Goal: Transaction & Acquisition: Purchase product/service

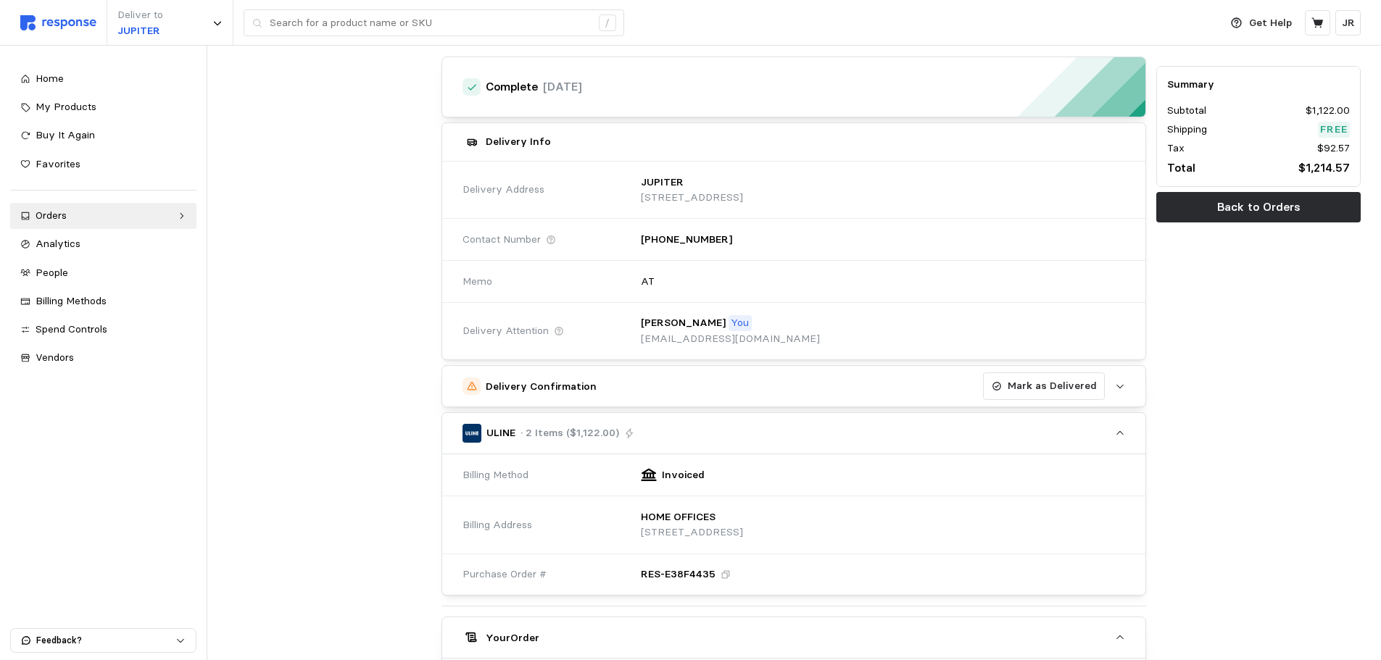
scroll to position [72, 0]
click at [1044, 395] on p "Mark as Delivered" at bounding box center [1051, 387] width 89 height 16
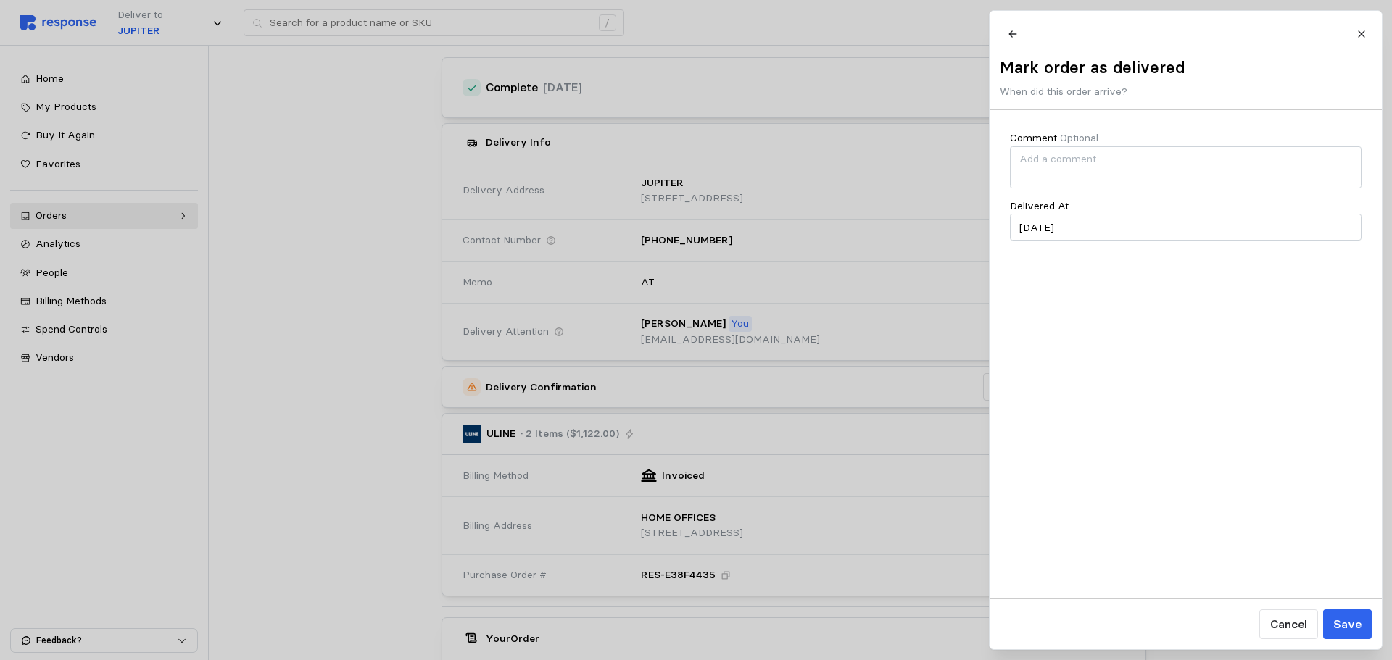
click at [999, 21] on button at bounding box center [1011, 33] width 25 height 25
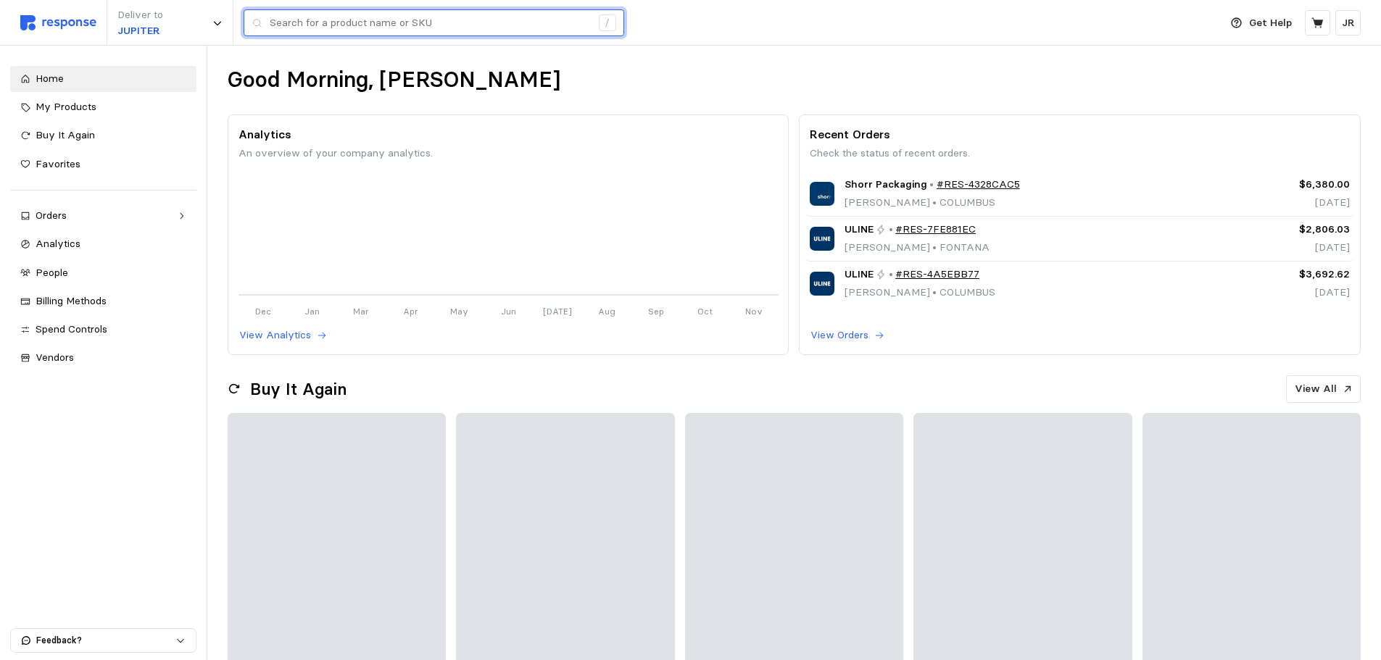
click at [334, 28] on input "text" at bounding box center [430, 23] width 321 height 26
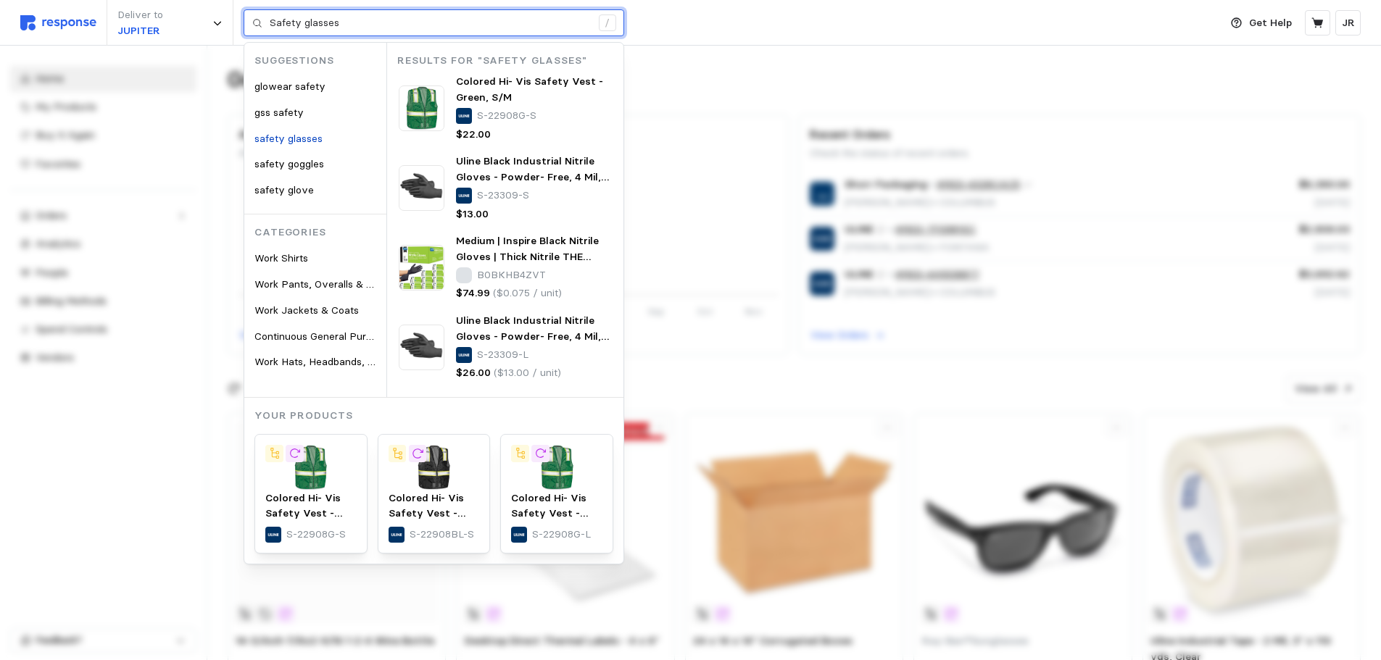
type input "Safety glasses"
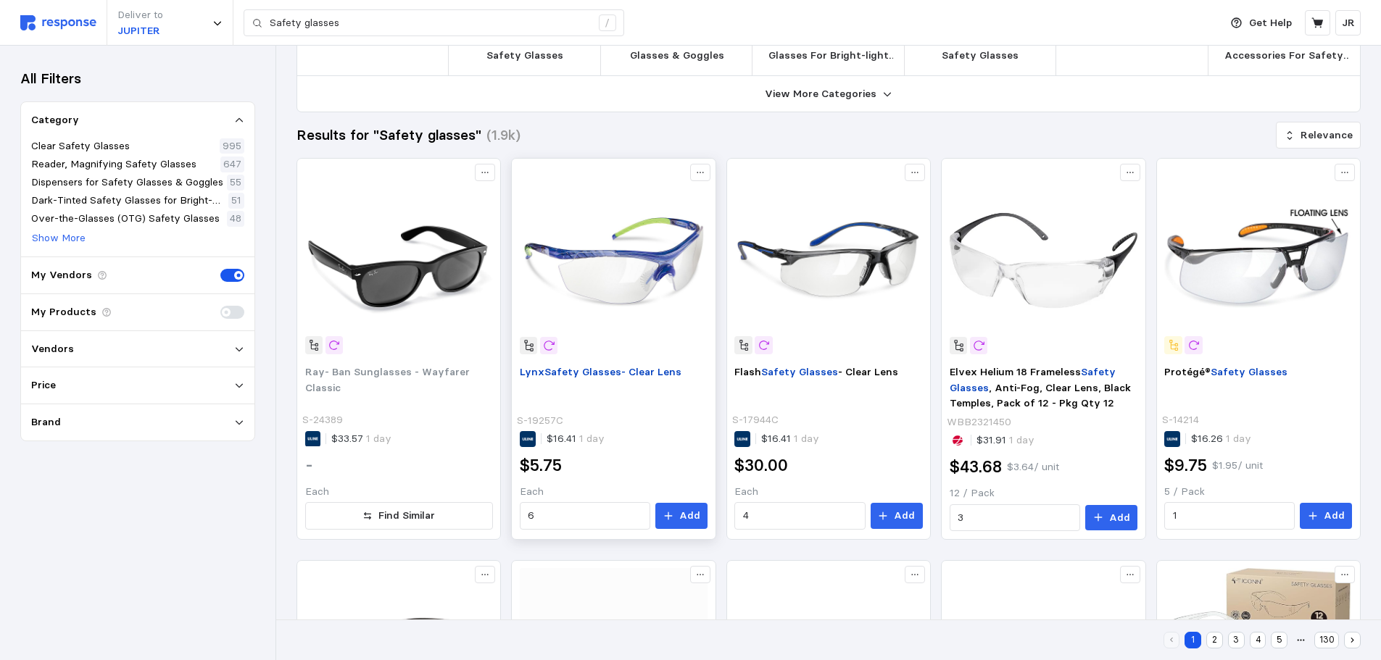
scroll to position [145, 0]
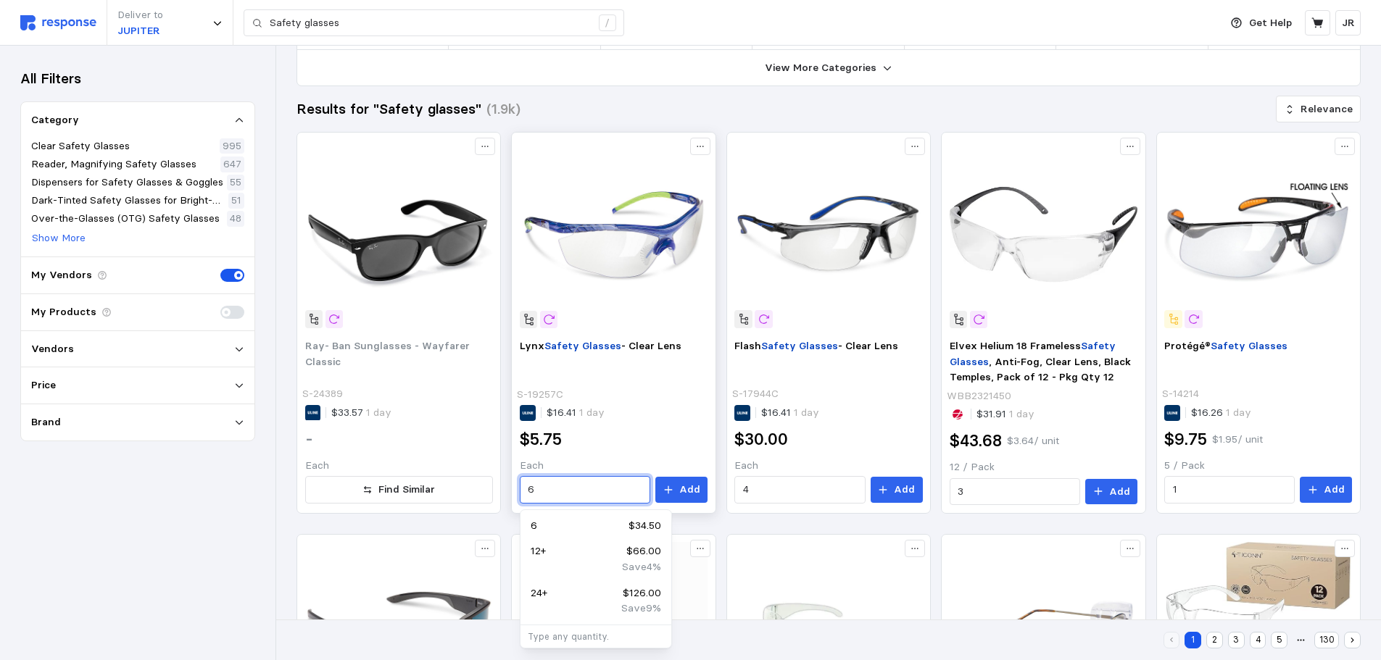
click at [557, 495] on input "6" at bounding box center [585, 490] width 114 height 26
click at [554, 589] on div "24 + $126.00" at bounding box center [596, 594] width 130 height 16
type input "24"
click at [694, 486] on p "Add" at bounding box center [689, 490] width 21 height 16
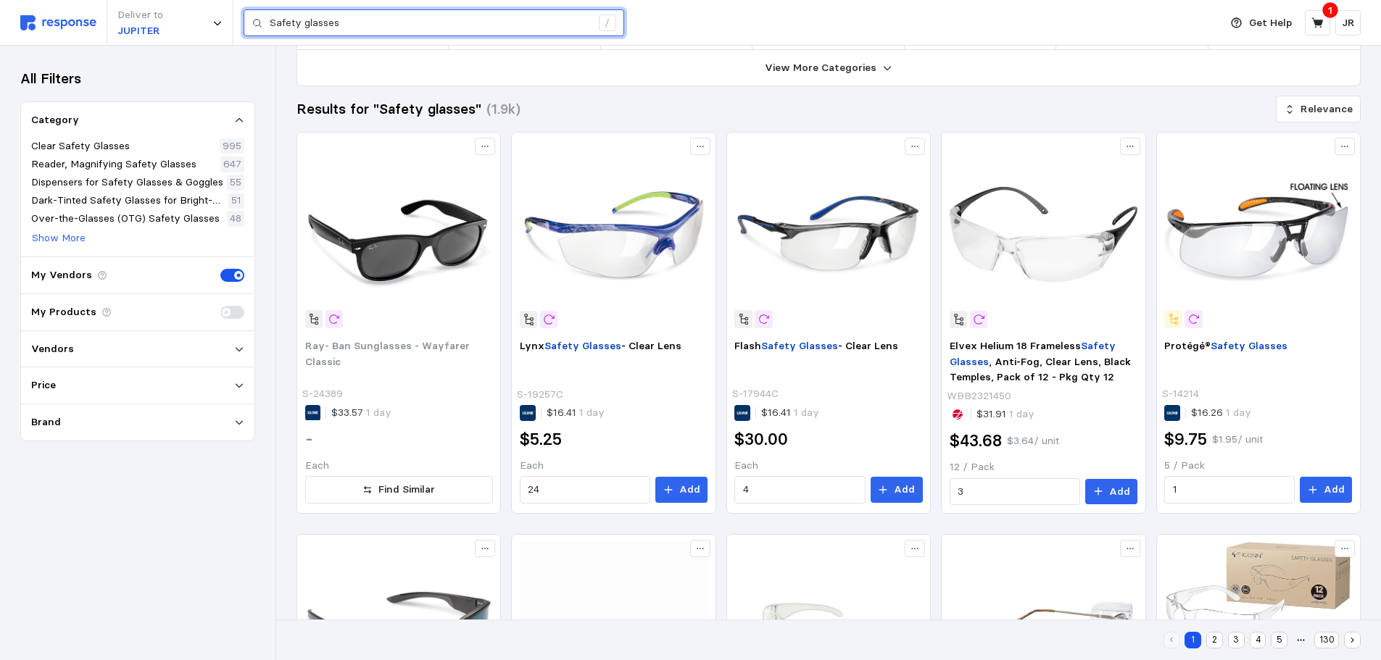
click at [341, 22] on input "Safety glasses" at bounding box center [430, 23] width 321 height 26
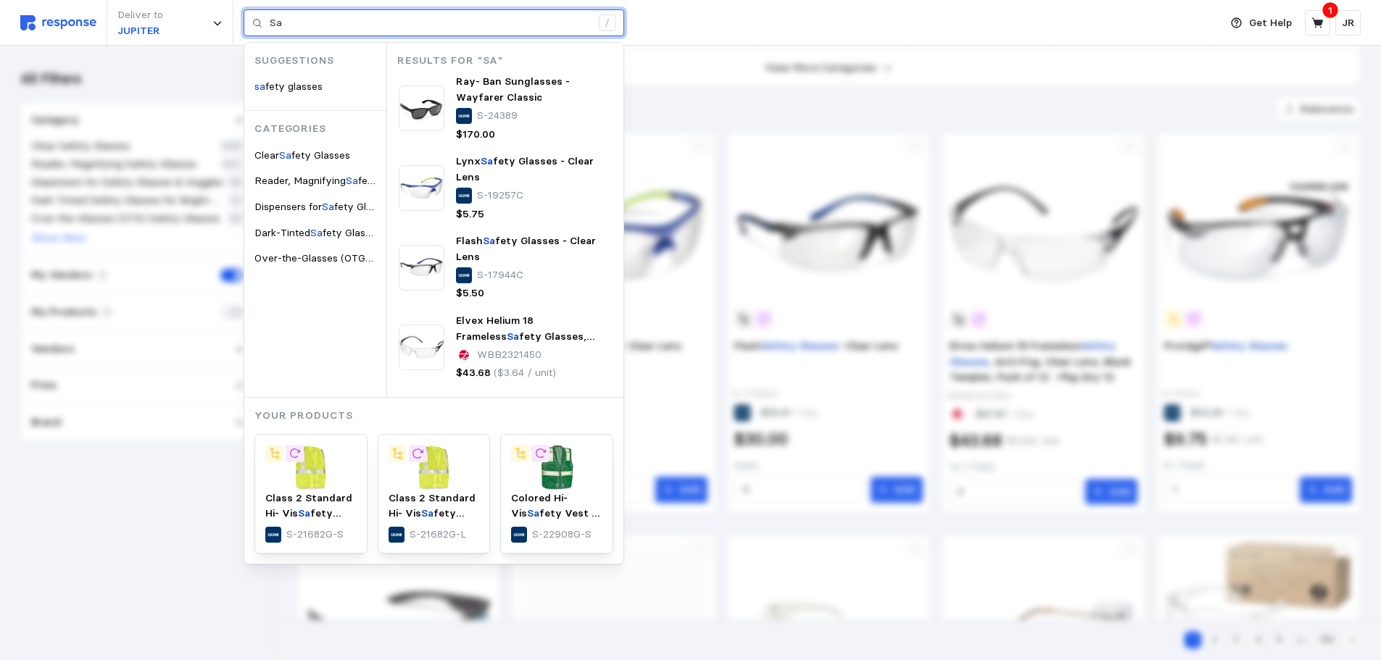
type input "S"
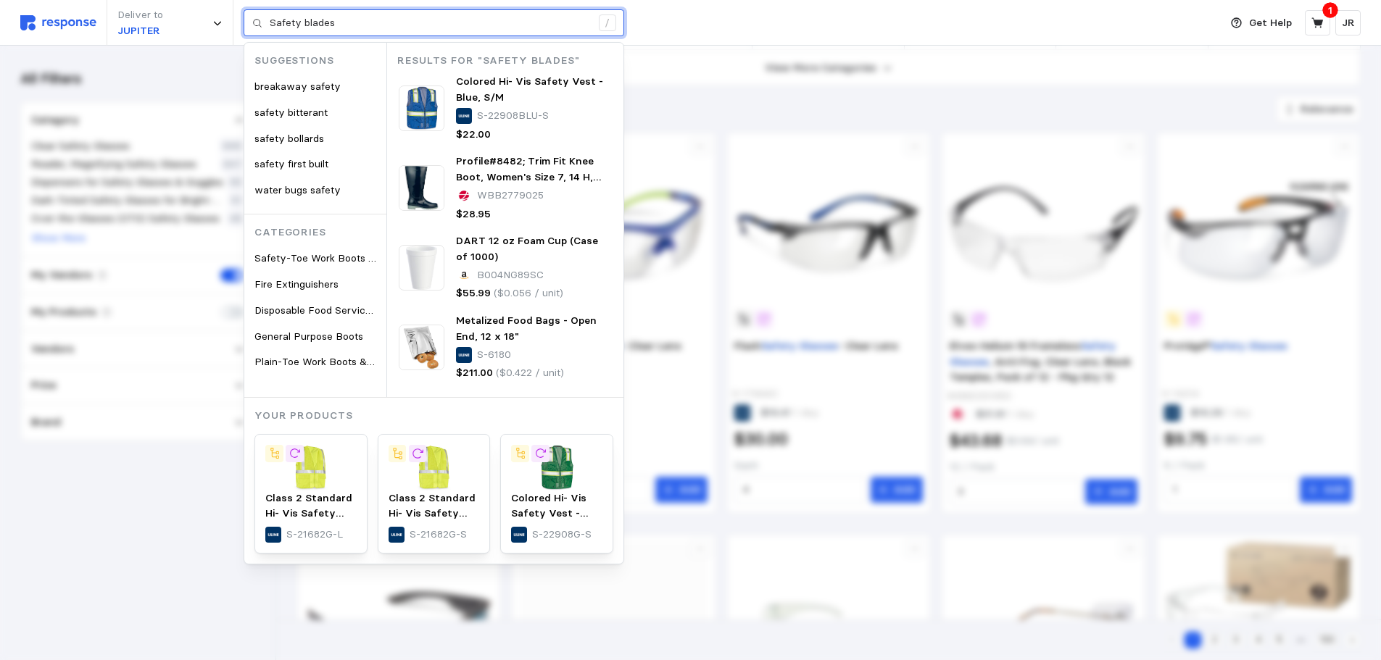
type input "Safety blades"
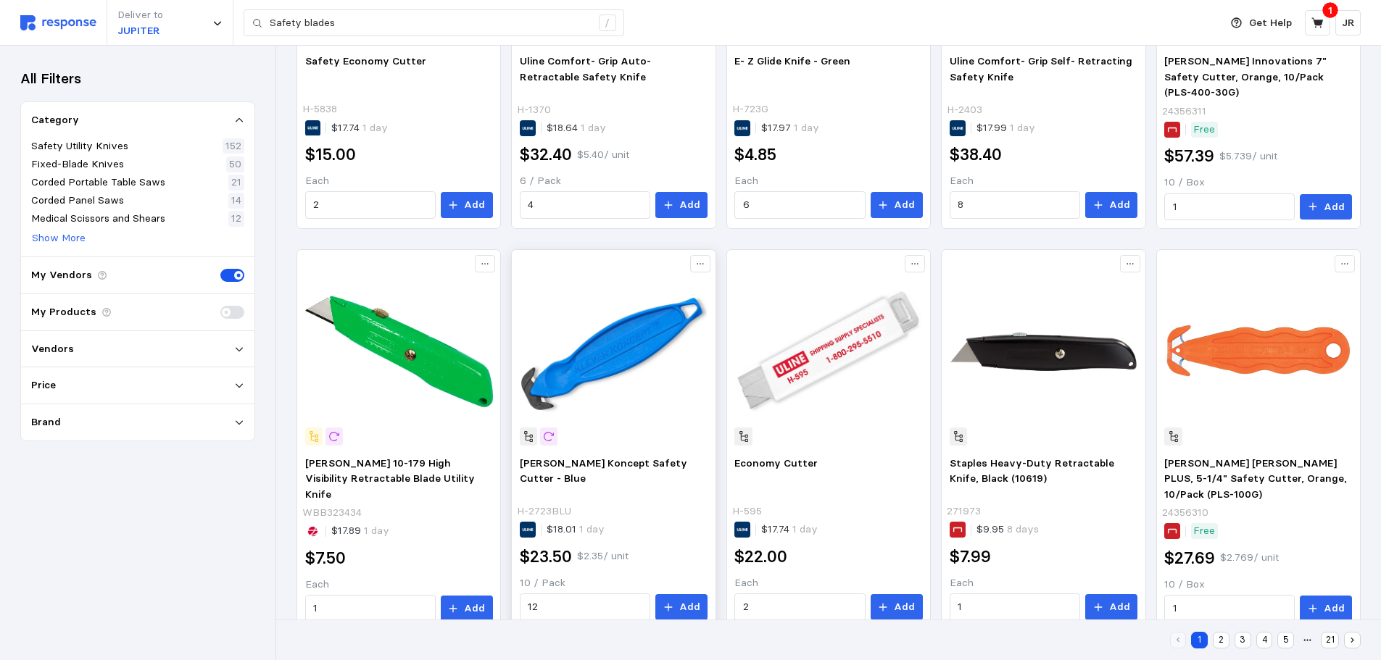
scroll to position [435, 0]
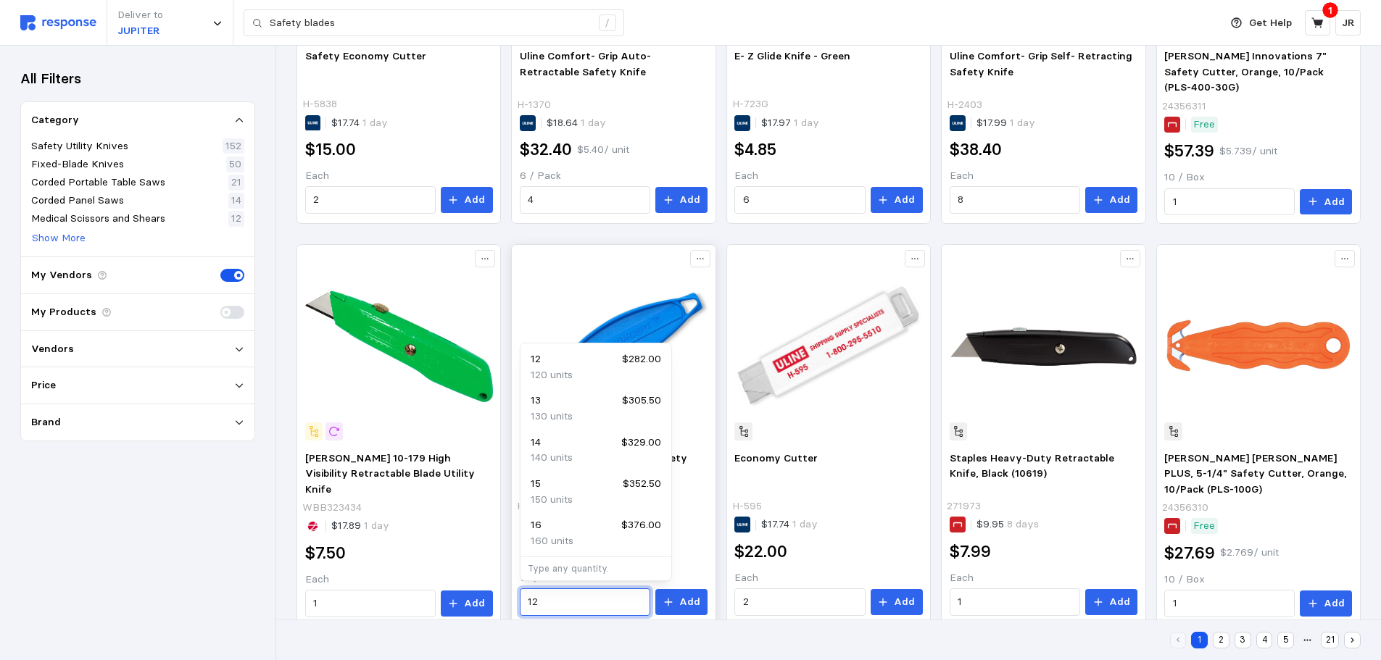
click at [551, 604] on input "12" at bounding box center [585, 602] width 114 height 26
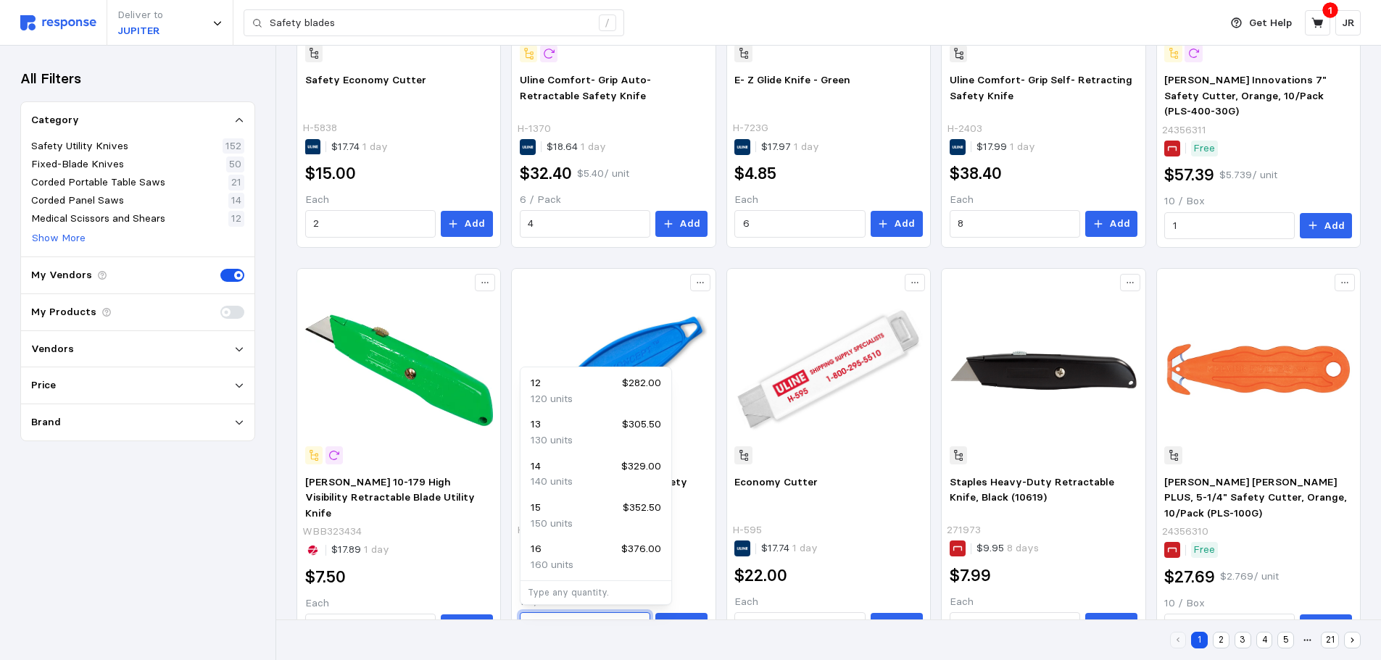
scroll to position [507, 0]
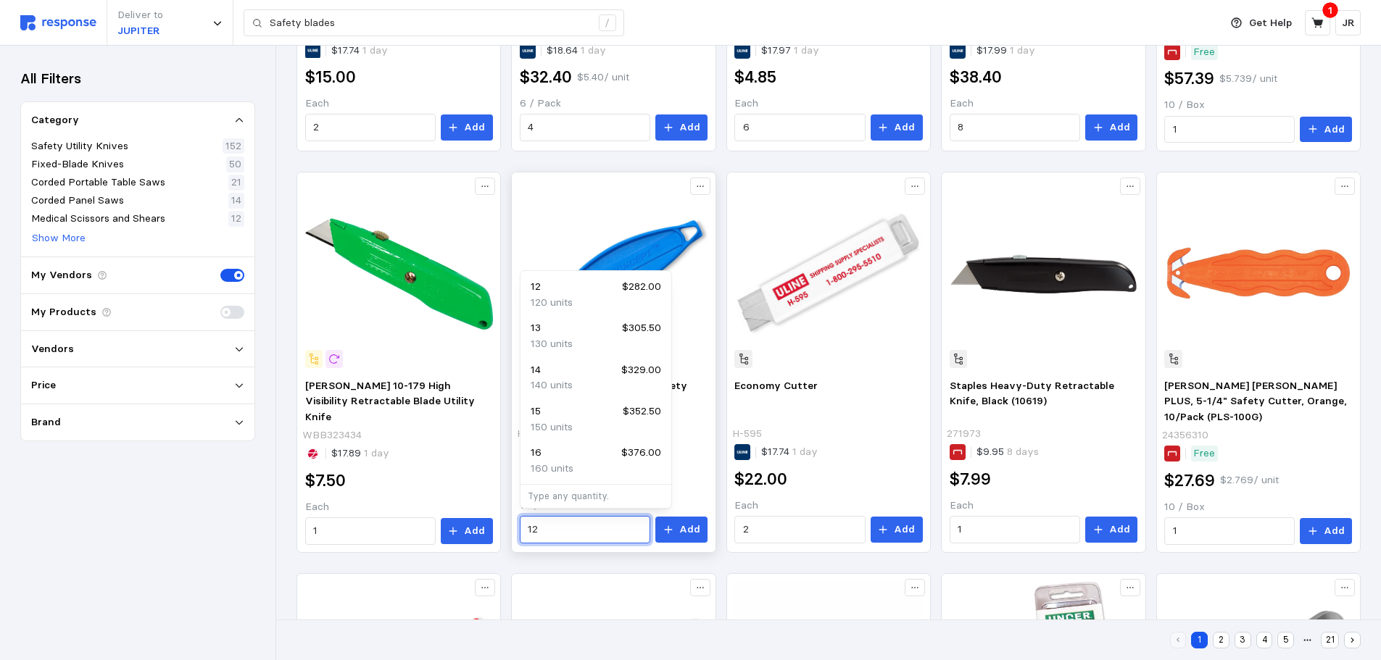
click at [551, 528] on input "12" at bounding box center [585, 530] width 114 height 26
type input "1"
click at [559, 378] on p "30 units" at bounding box center [550, 386] width 38 height 16
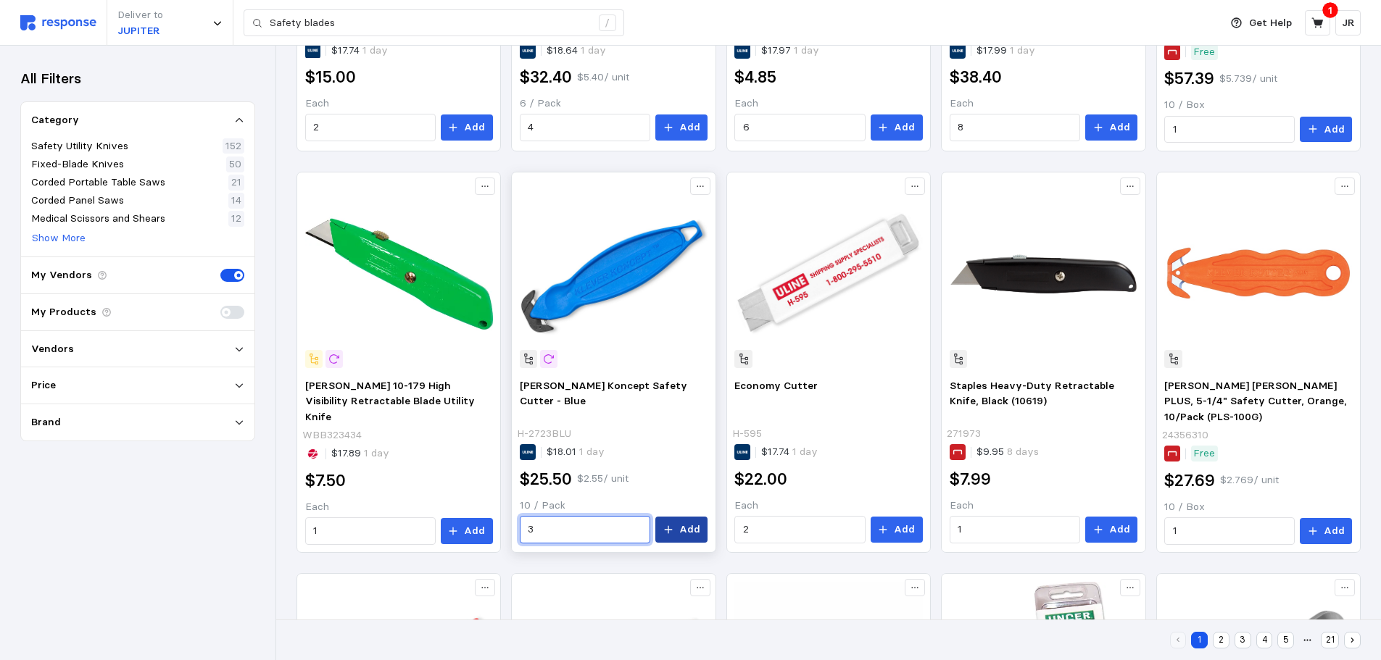
type input "3"
click at [683, 534] on p "Add" at bounding box center [689, 530] width 21 height 16
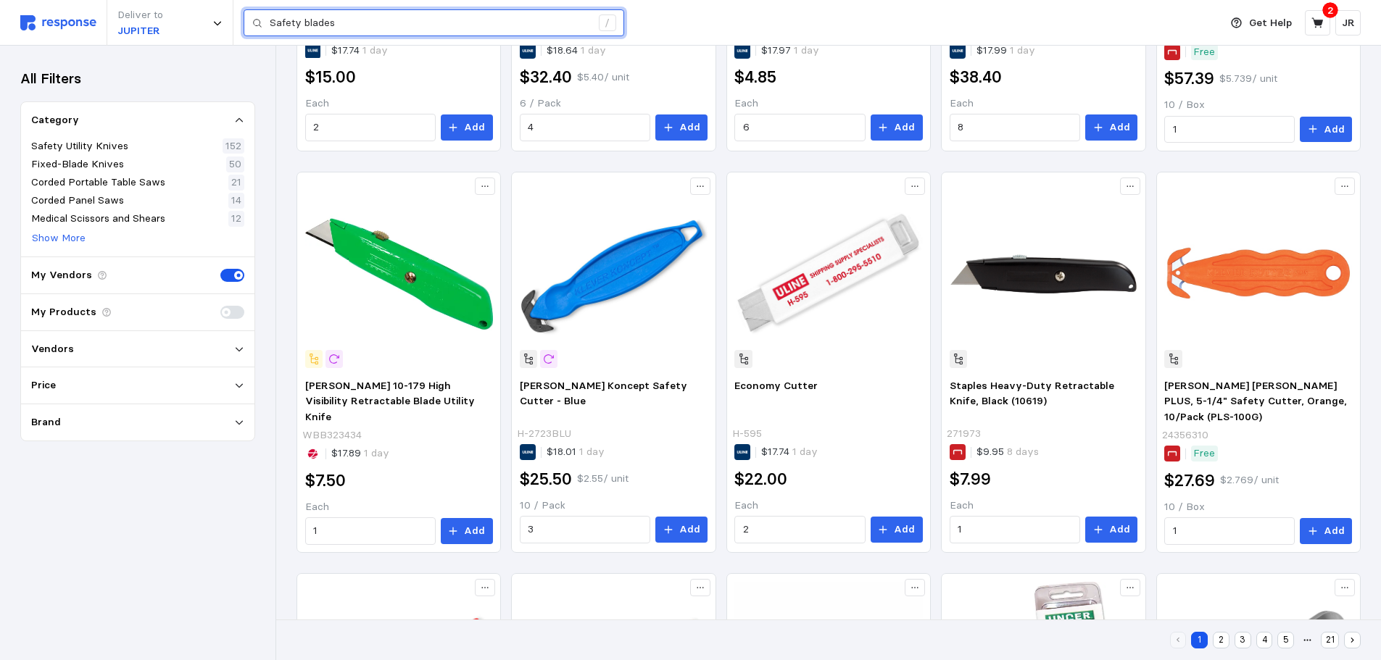
click at [351, 24] on input "Safety blades" at bounding box center [430, 23] width 321 height 26
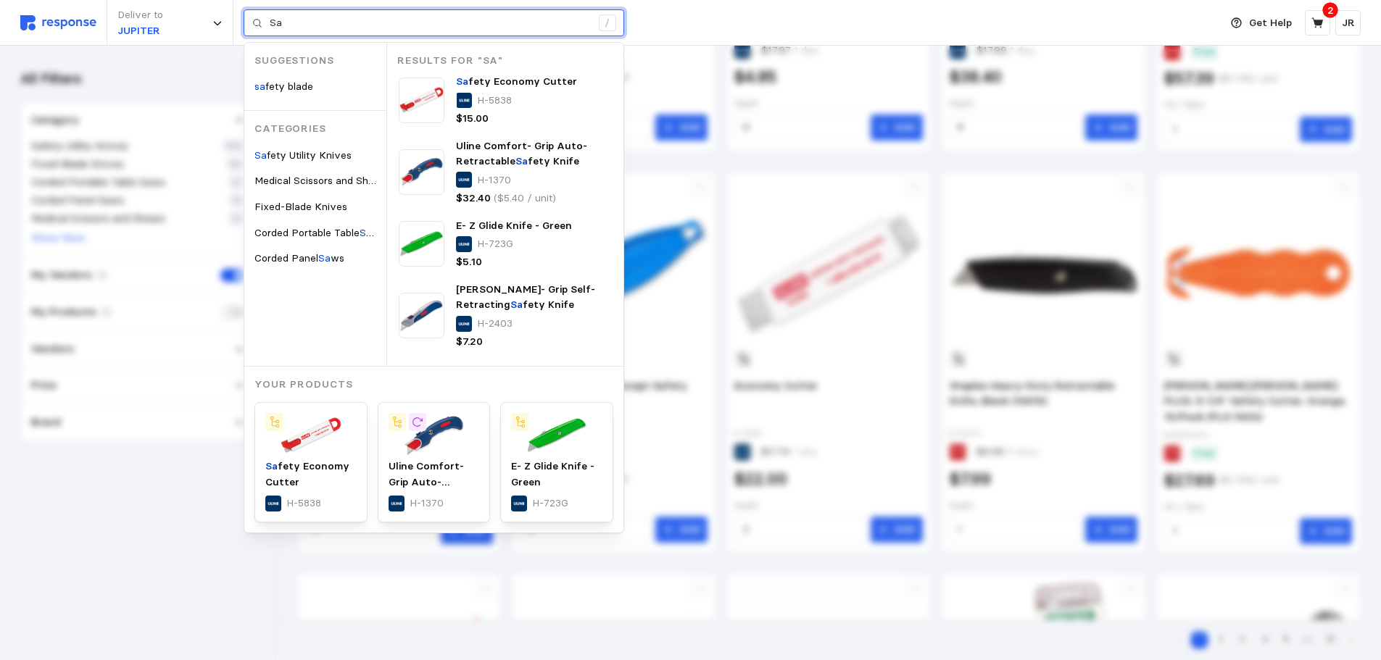
type input "S"
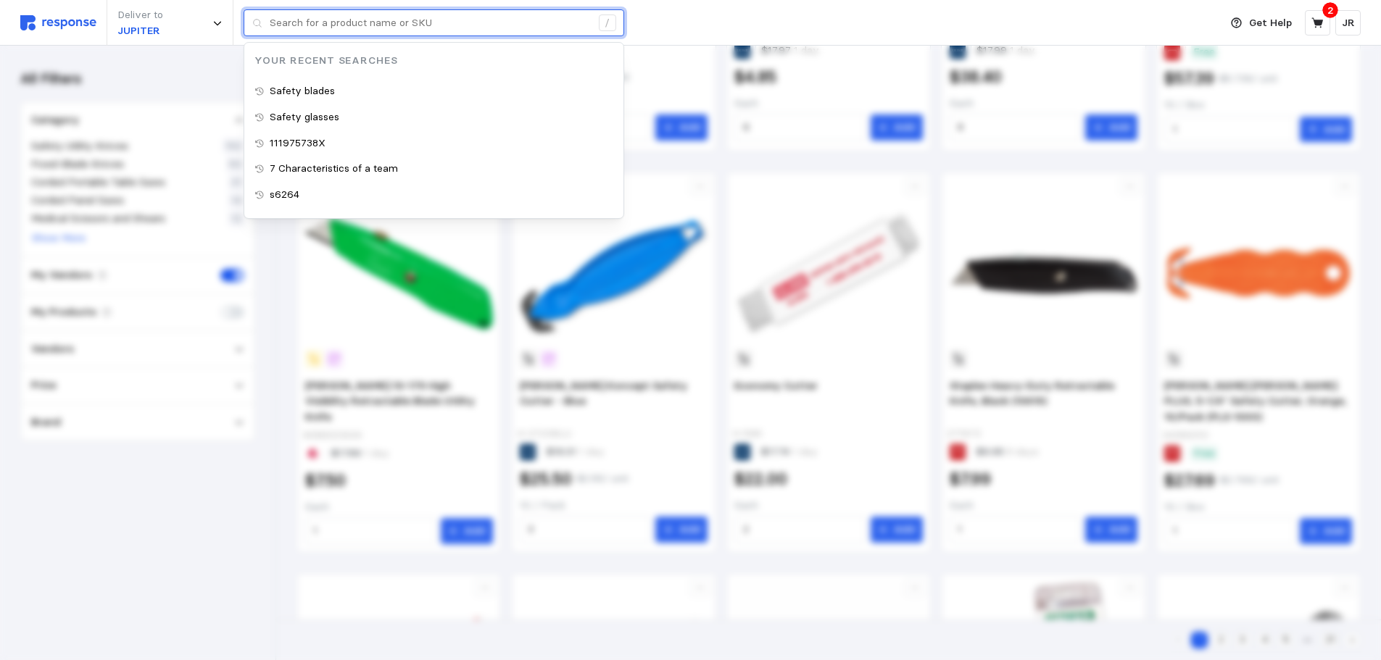
click at [320, 29] on input "text" at bounding box center [430, 23] width 321 height 26
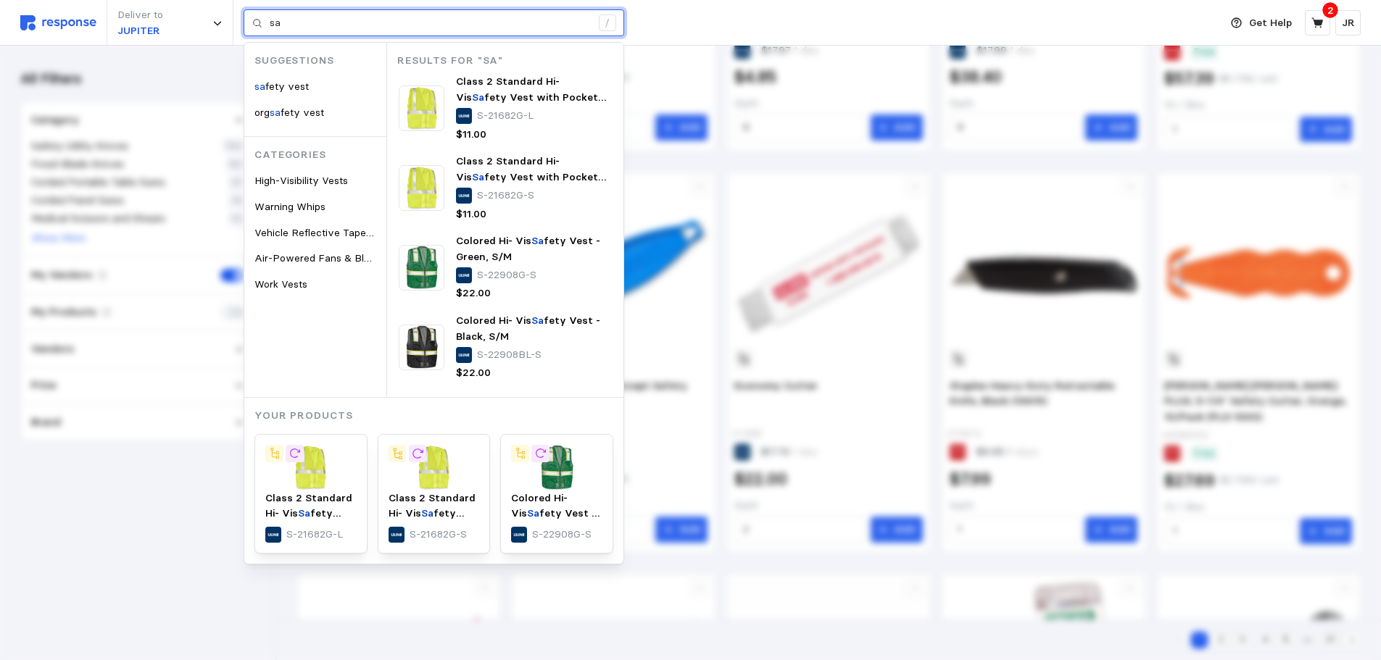
type input "s"
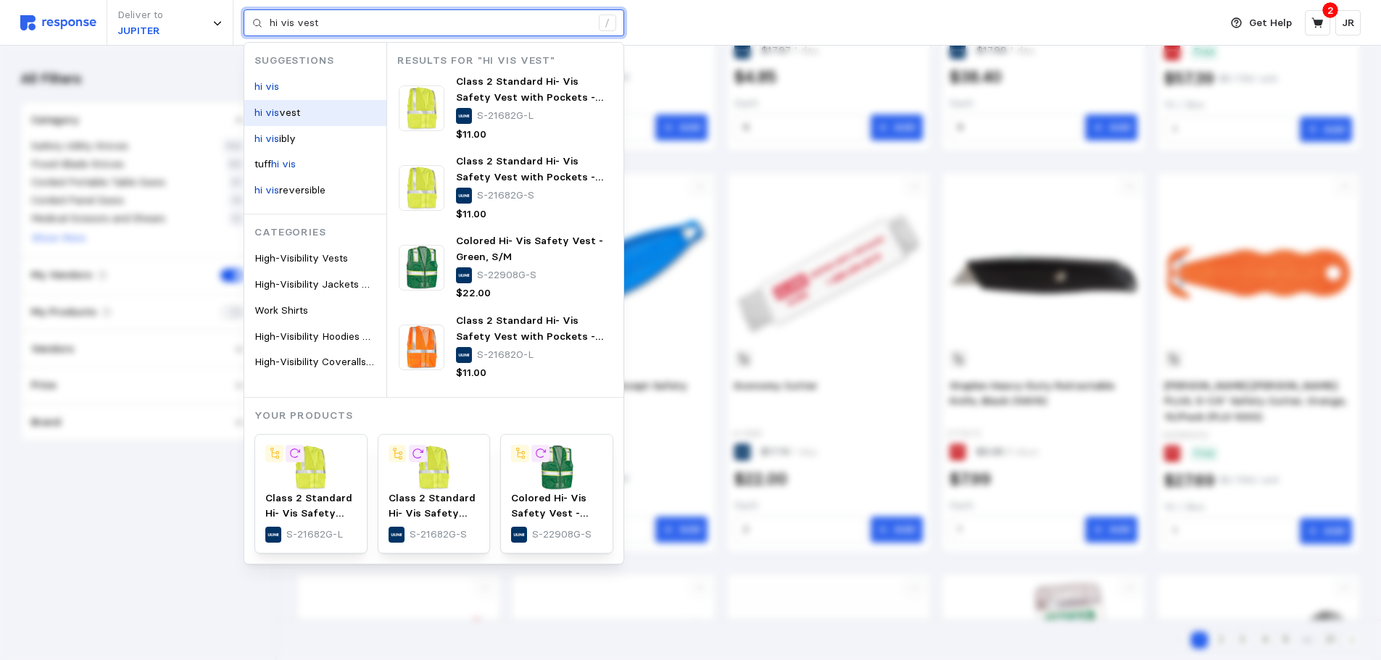
click at [295, 109] on span "vest" at bounding box center [289, 112] width 21 height 13
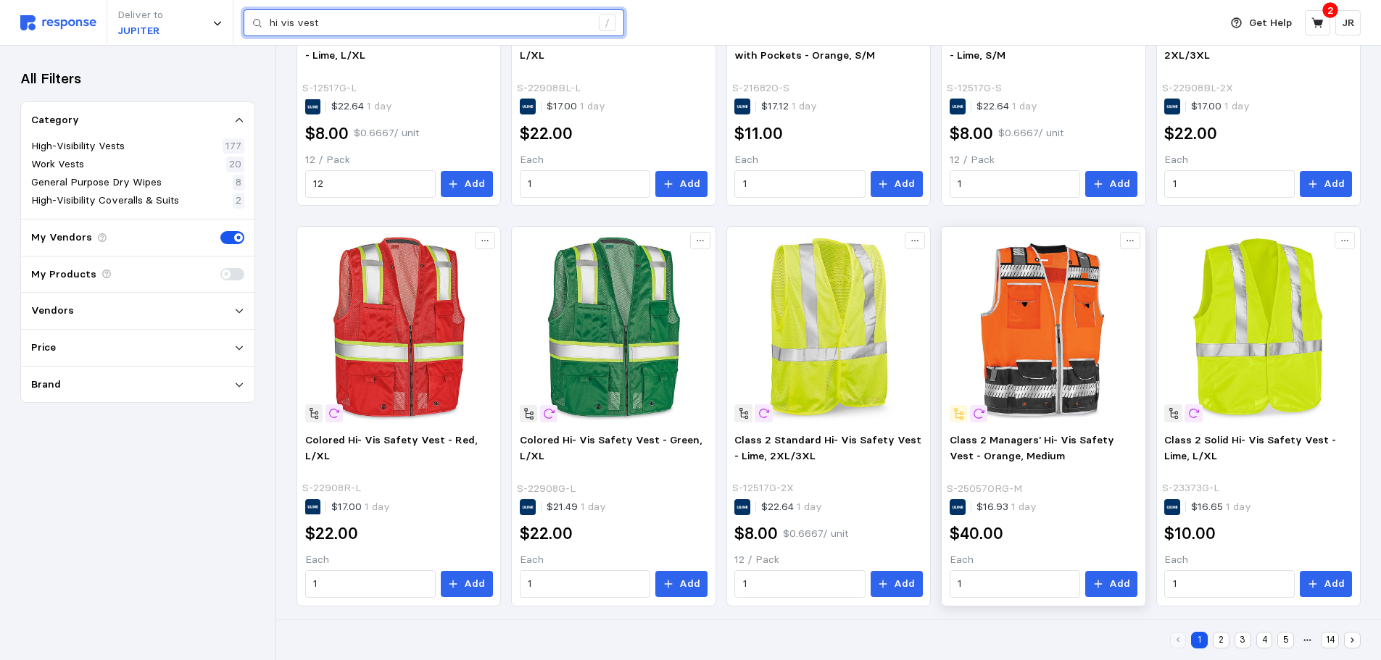
scroll to position [683, 0]
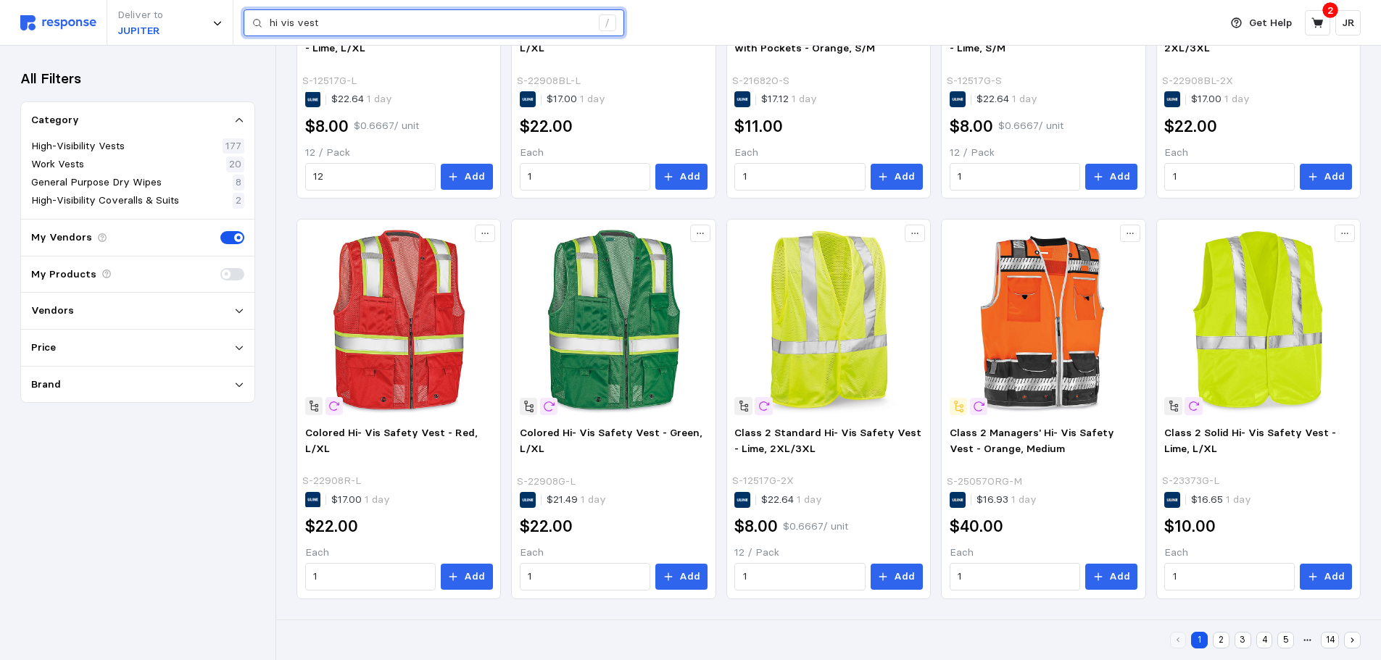
type input "hi vis vest"
click at [1223, 641] on button "2" at bounding box center [1221, 640] width 17 height 17
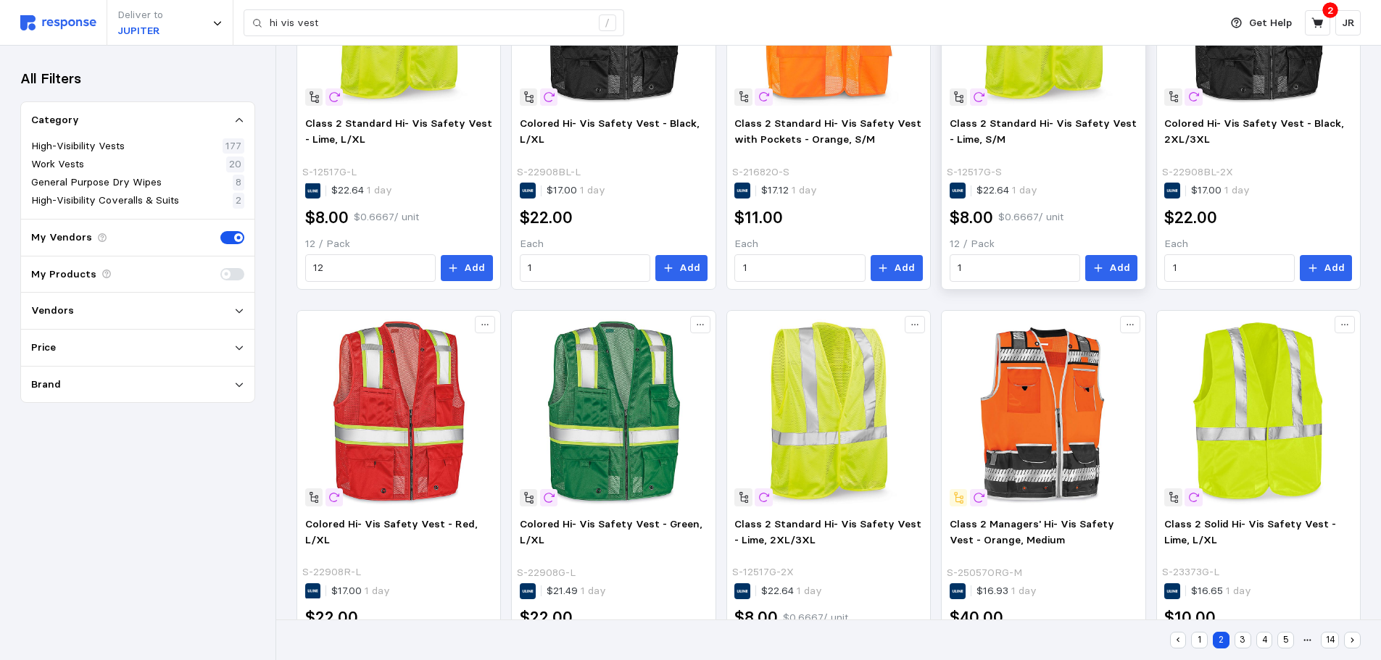
scroll to position [127, 0]
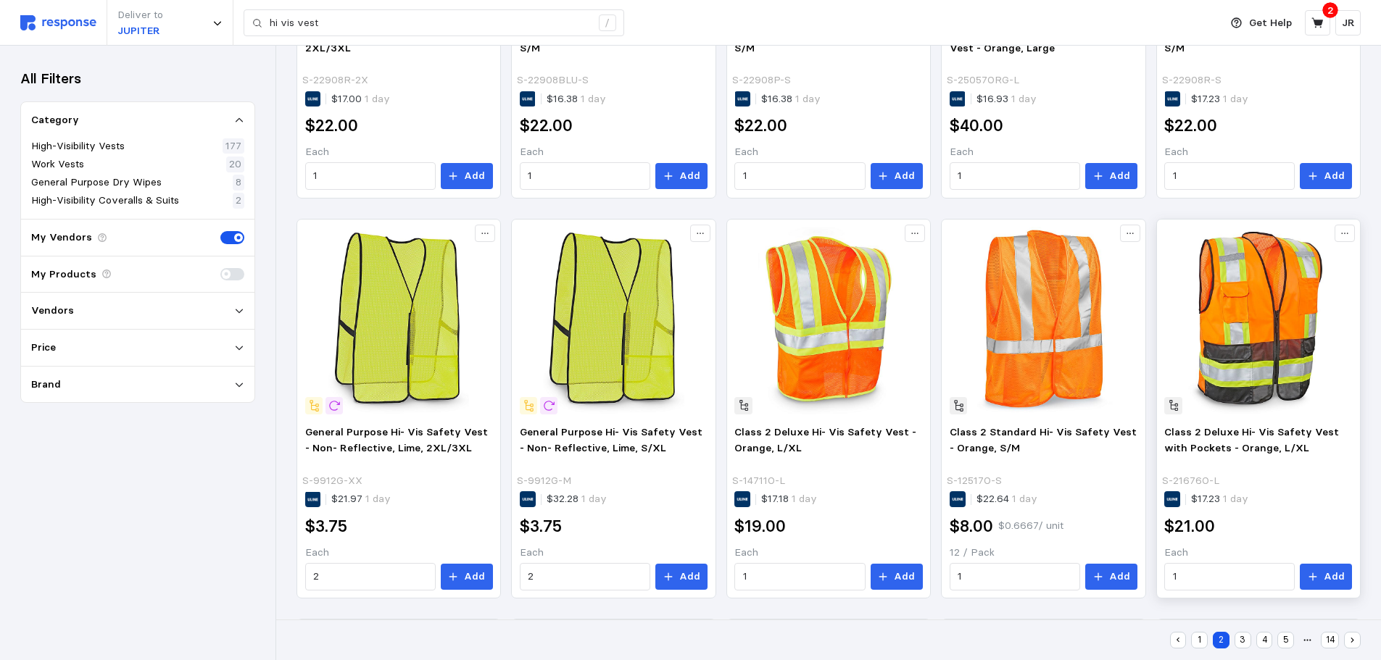
scroll to position [362, 0]
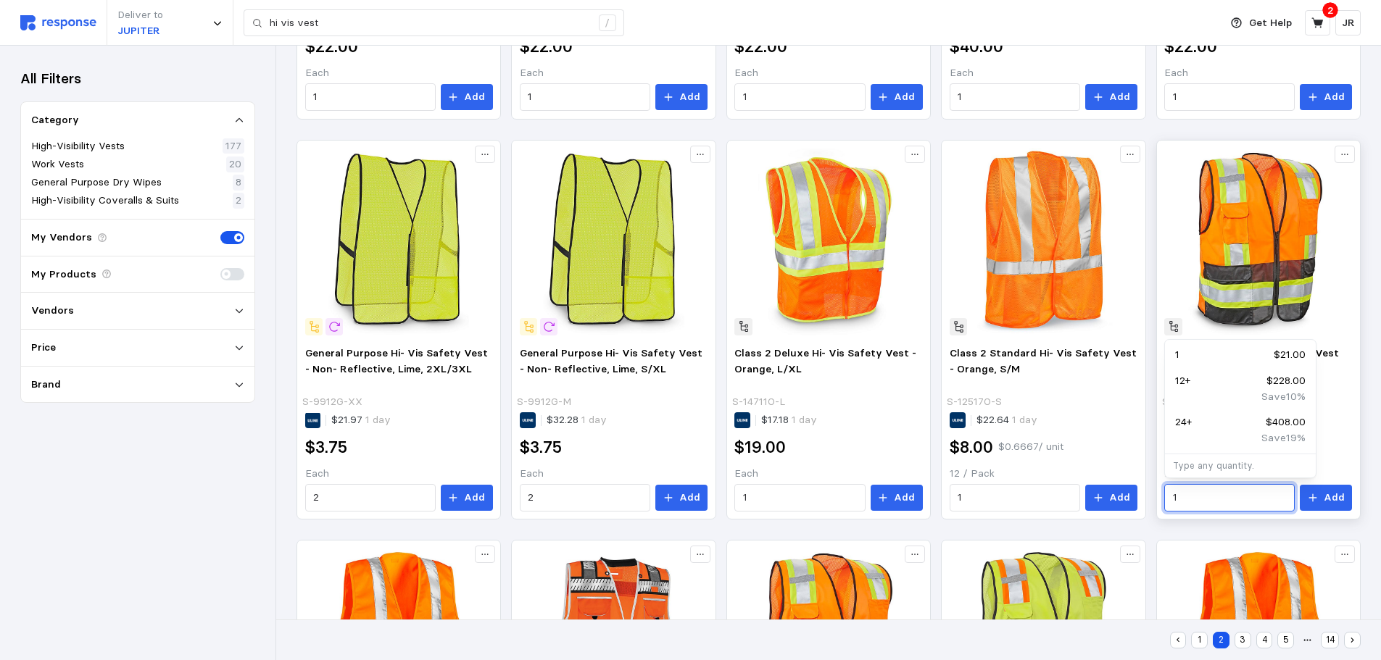
click at [1187, 501] on input "1" at bounding box center [1230, 498] width 114 height 26
type input "10"
click at [1311, 502] on icon at bounding box center [1312, 498] width 10 height 10
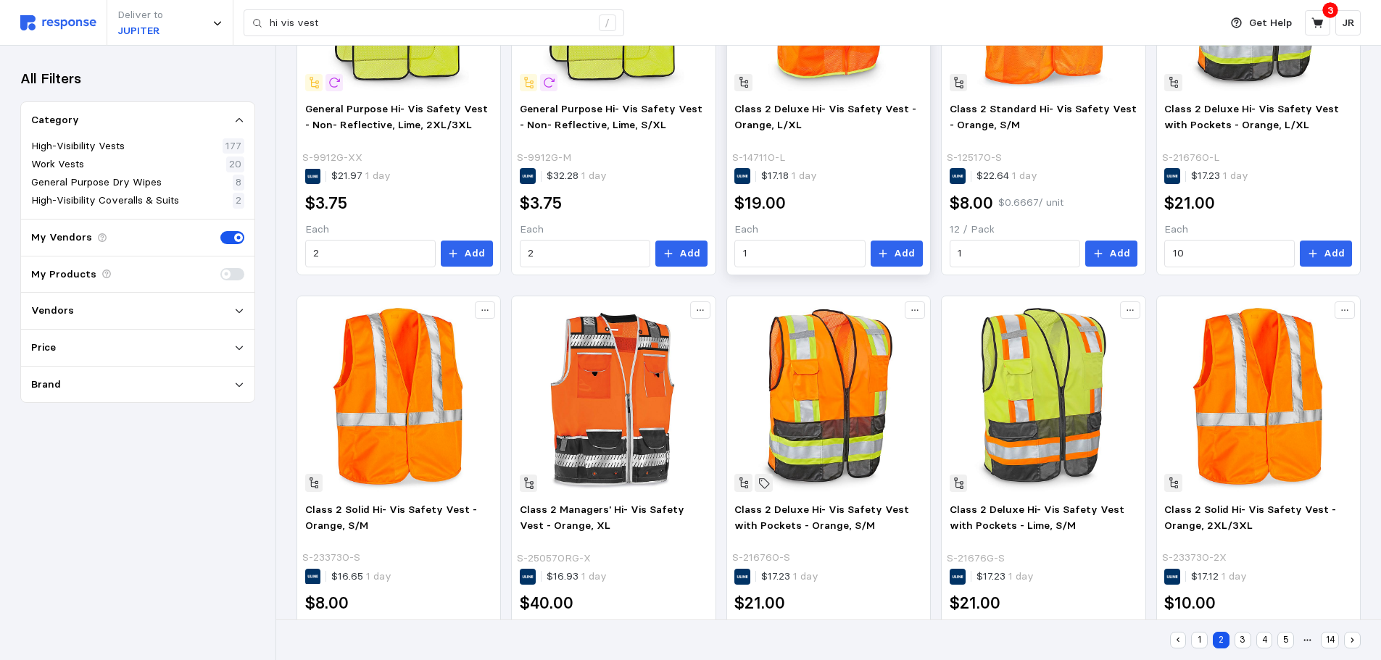
scroll to position [652, 0]
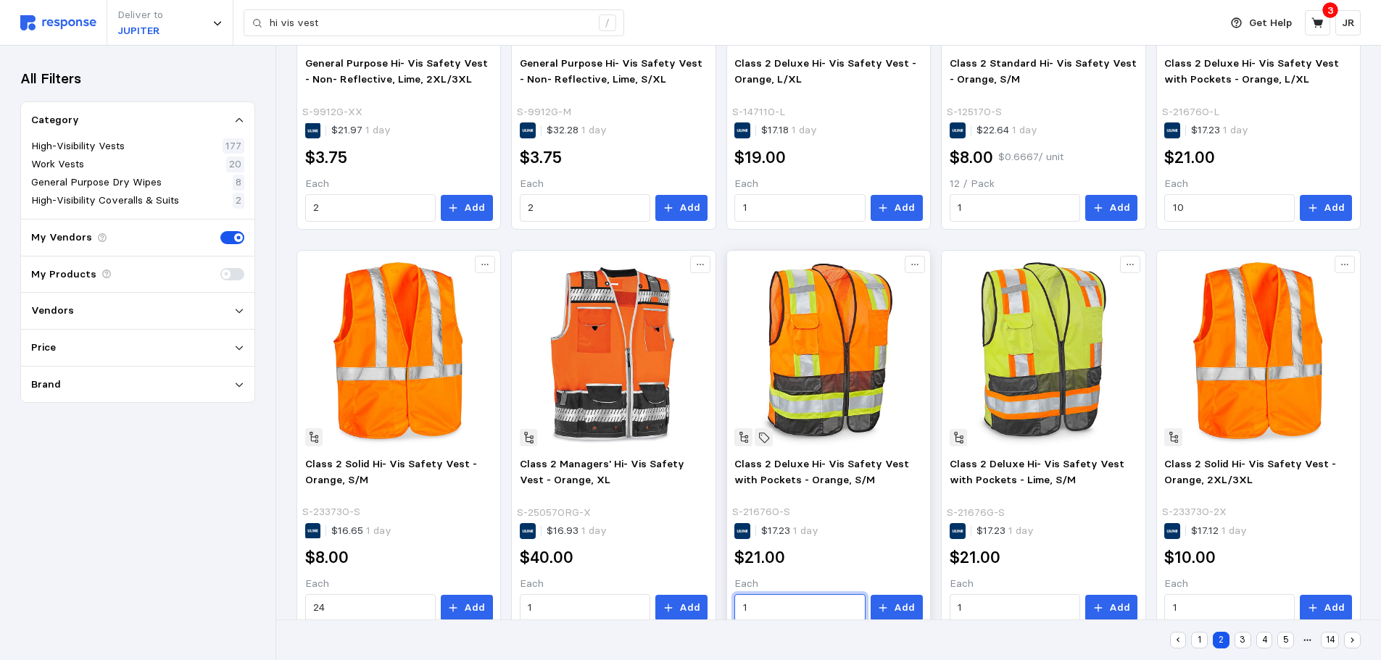
click at [750, 611] on input "1" at bounding box center [800, 608] width 114 height 26
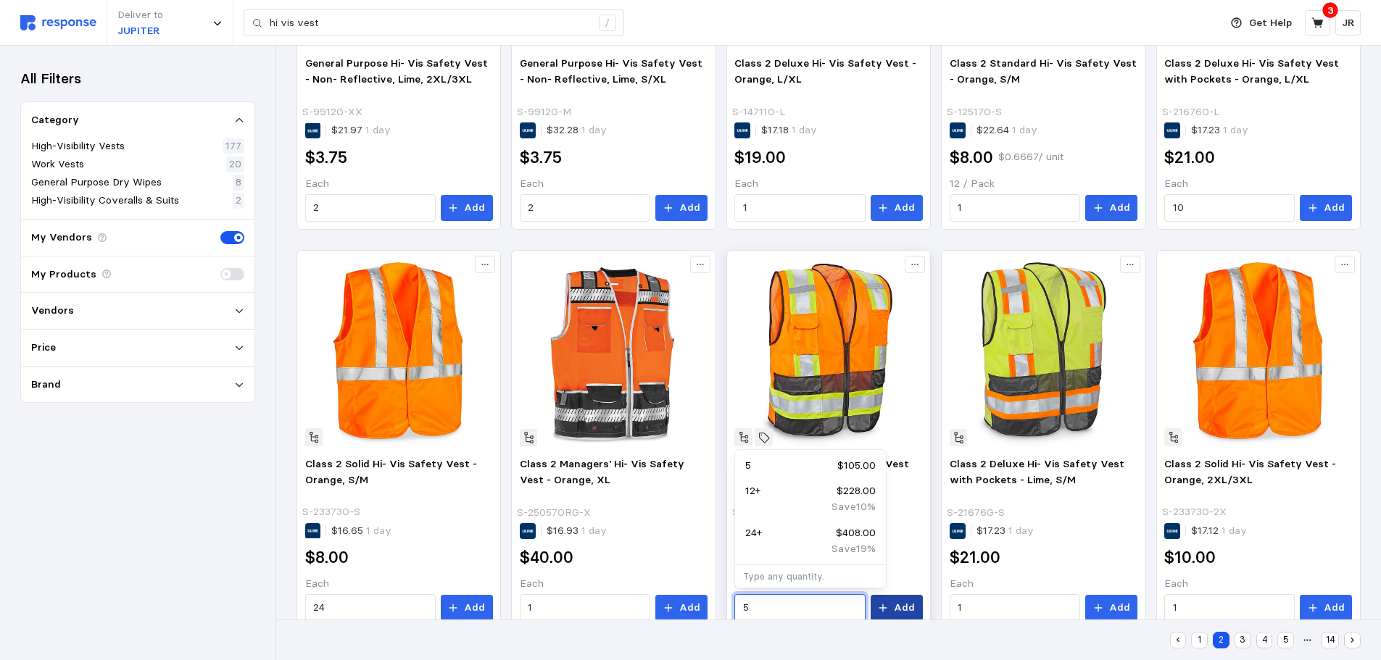
type input "5"
click at [888, 612] on icon at bounding box center [883, 608] width 10 height 10
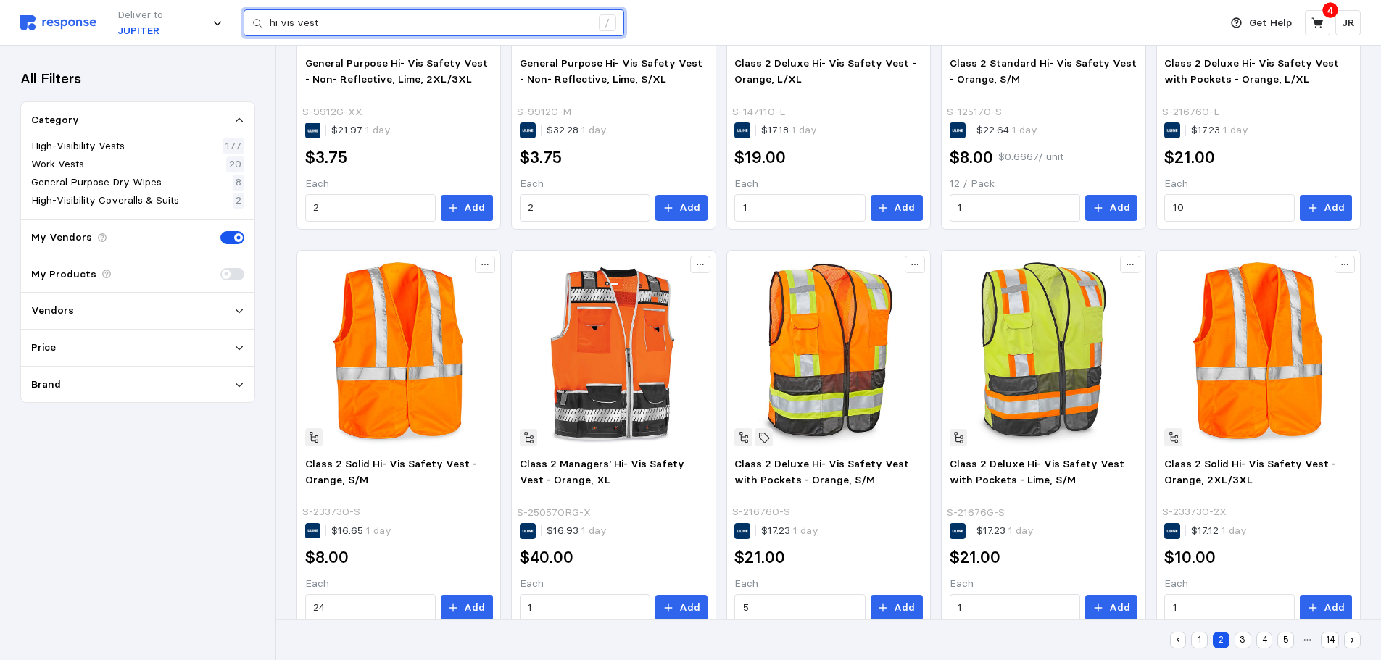
click at [330, 20] on input "hi vis vest" at bounding box center [430, 23] width 321 height 26
type input "h"
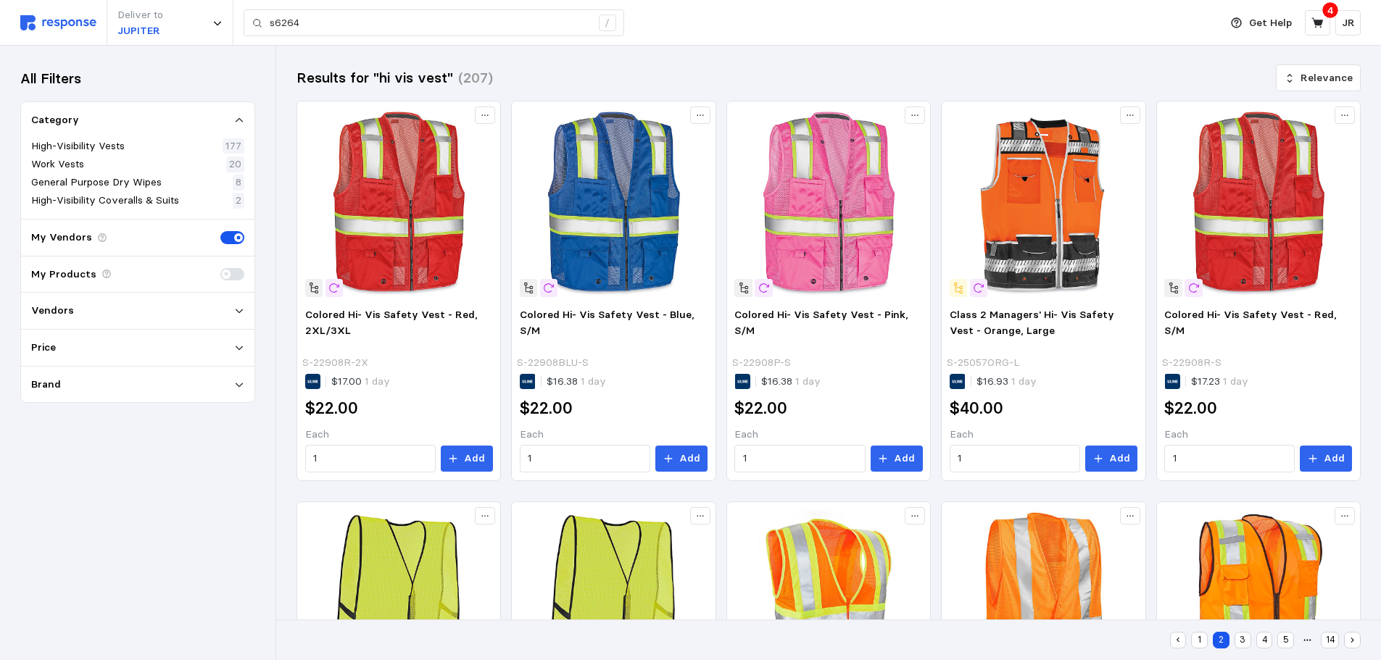
scroll to position [0, 0]
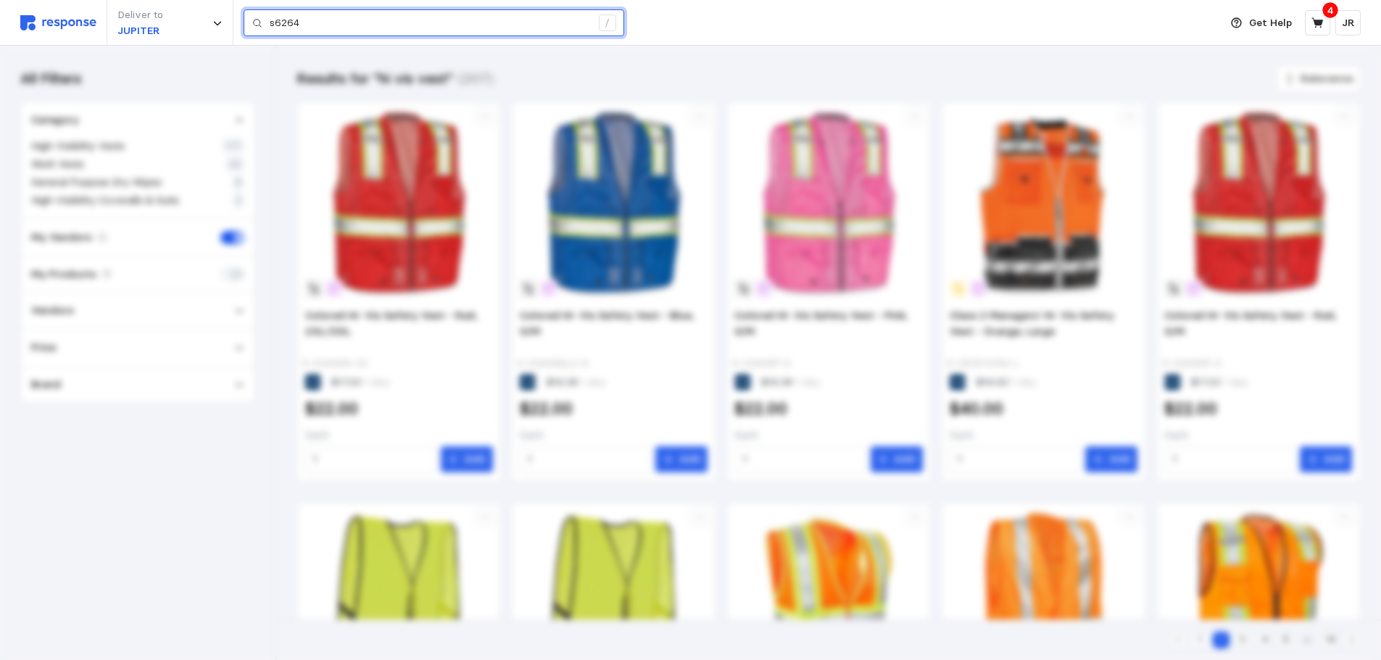
click at [304, 20] on input "s6264" at bounding box center [430, 23] width 321 height 26
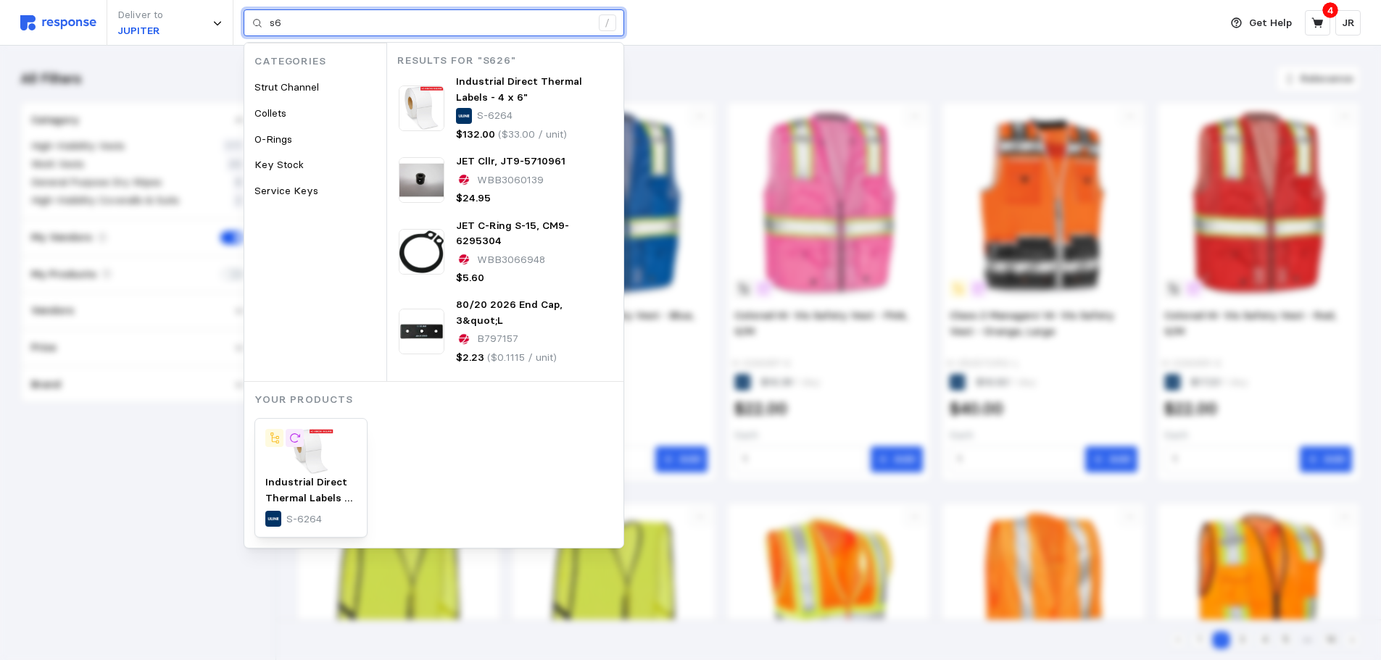
type input "s"
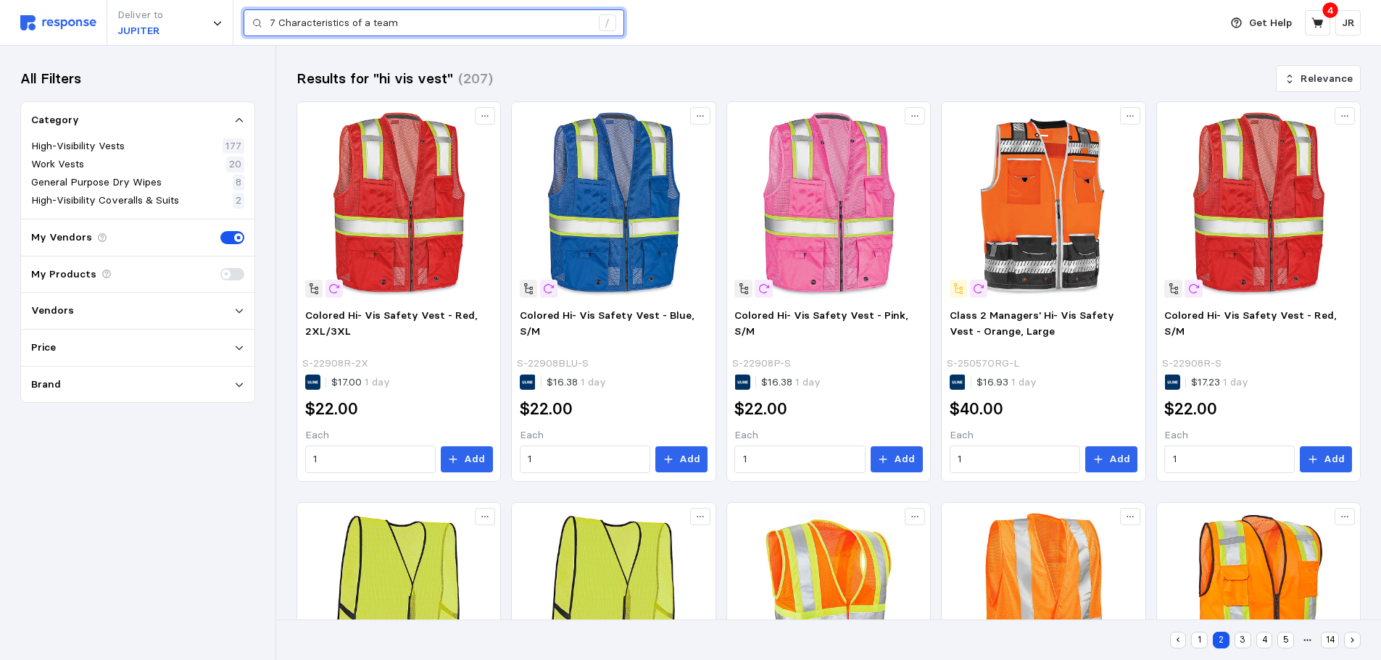
click at [408, 19] on input "7 Characteristics of a team" at bounding box center [430, 23] width 321 height 26
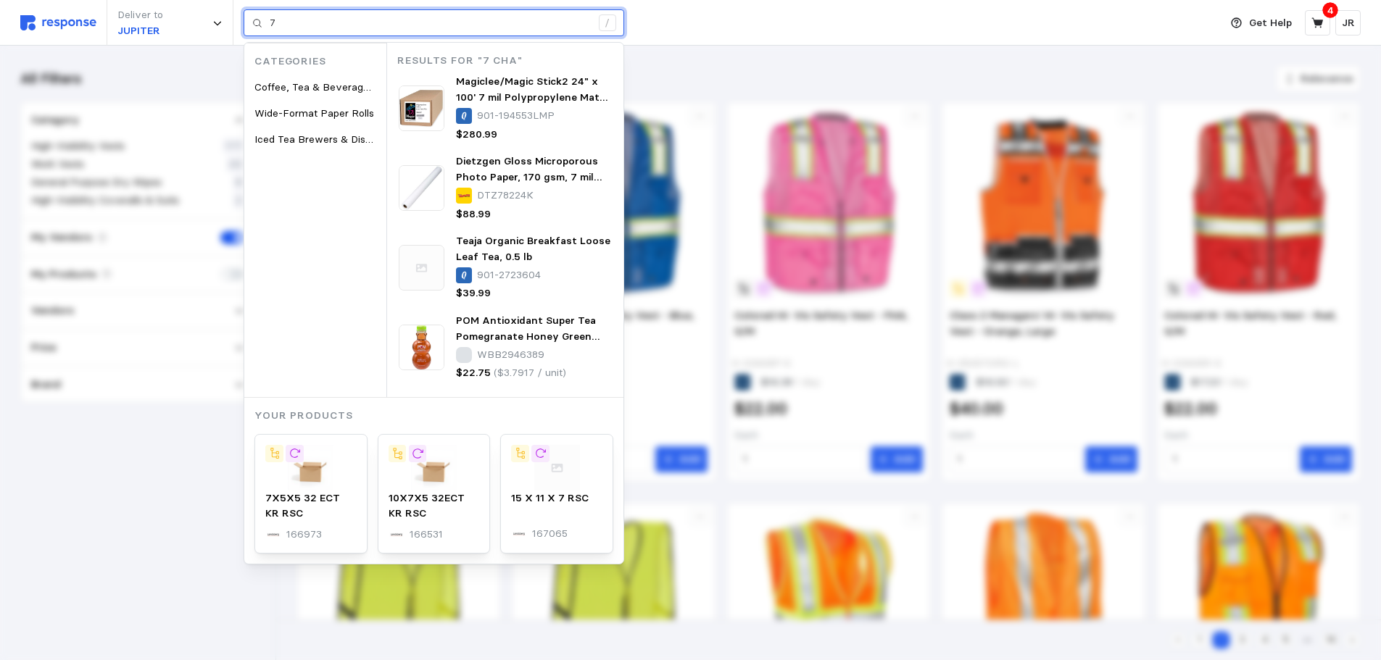
type input "7"
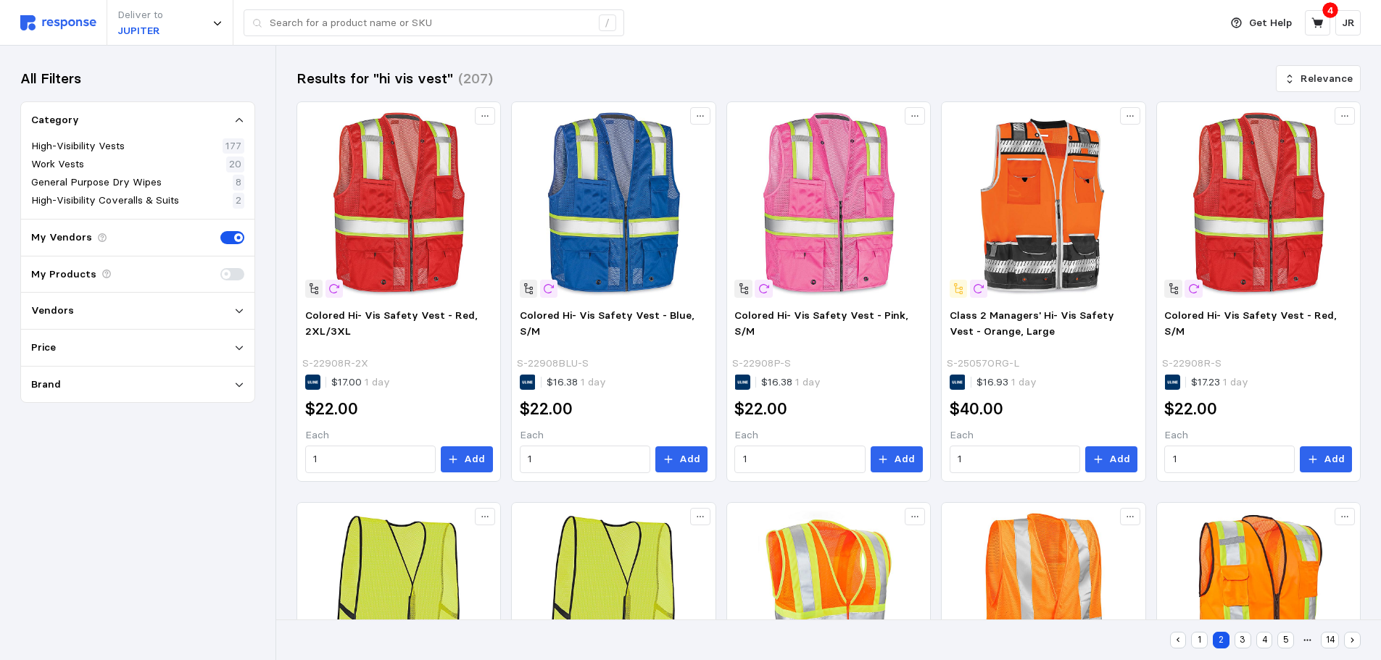
click at [665, 26] on div "Deliver to JUPITER /" at bounding box center [616, 23] width 1192 height 46
click at [1320, 28] on icon at bounding box center [1317, 23] width 13 height 13
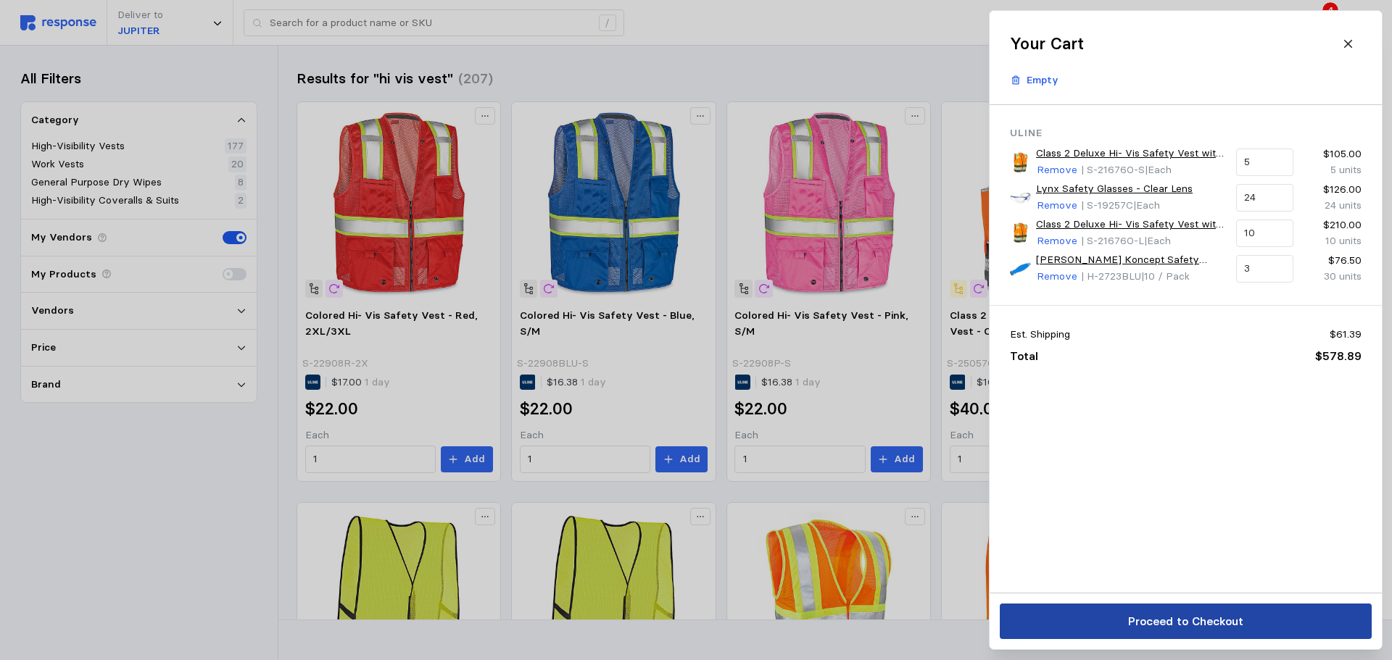
click at [1239, 617] on p "Proceed to Checkout" at bounding box center [1184, 621] width 115 height 18
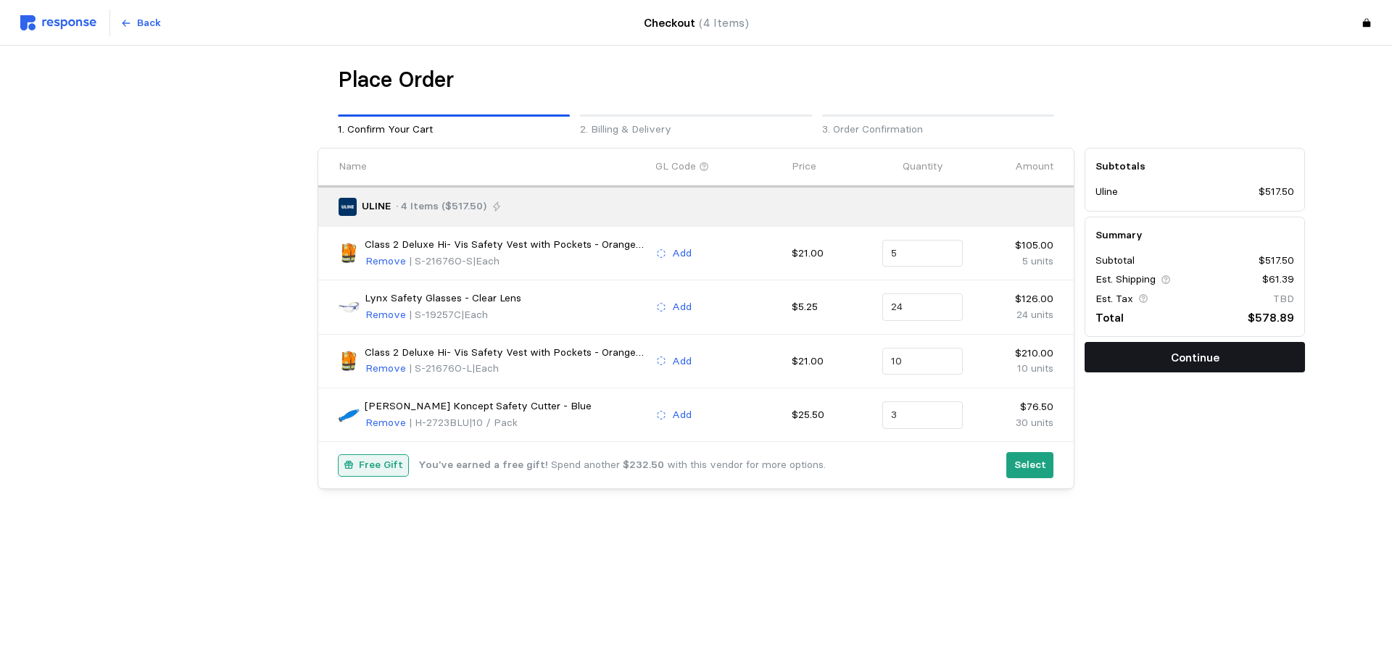
click at [1141, 356] on button "Continue" at bounding box center [1194, 357] width 220 height 30
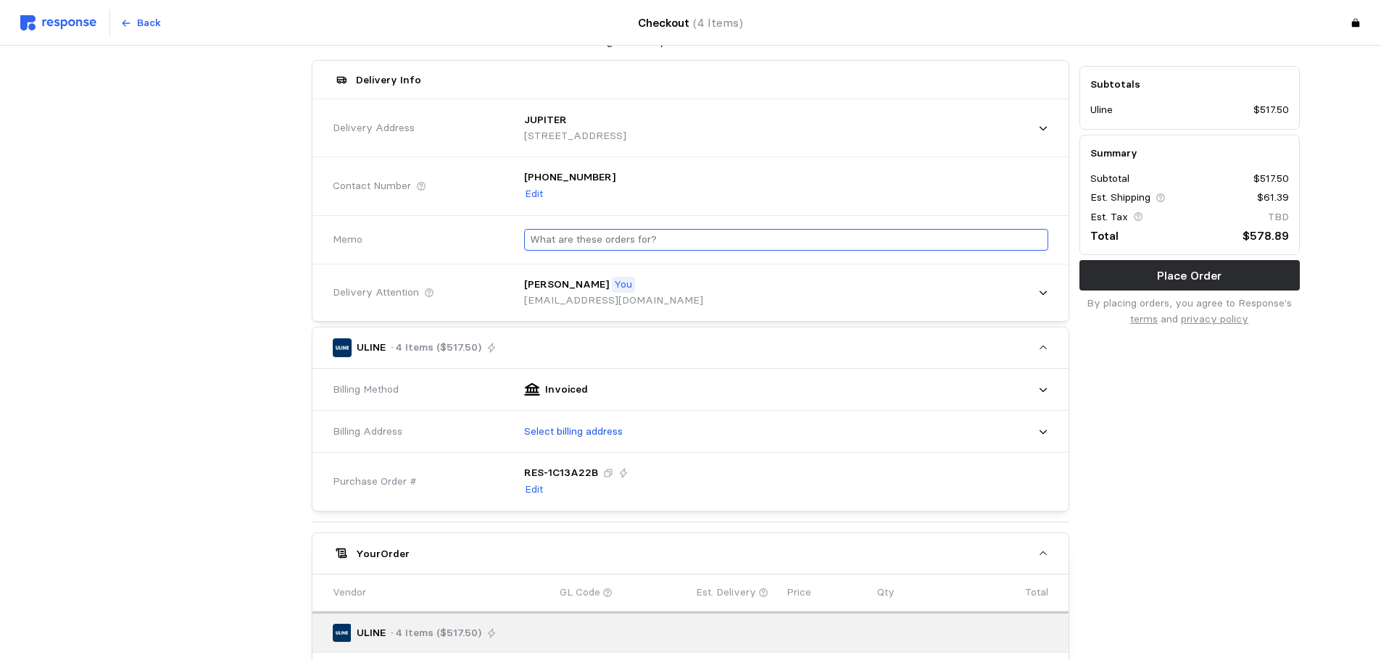
scroll to position [145, 0]
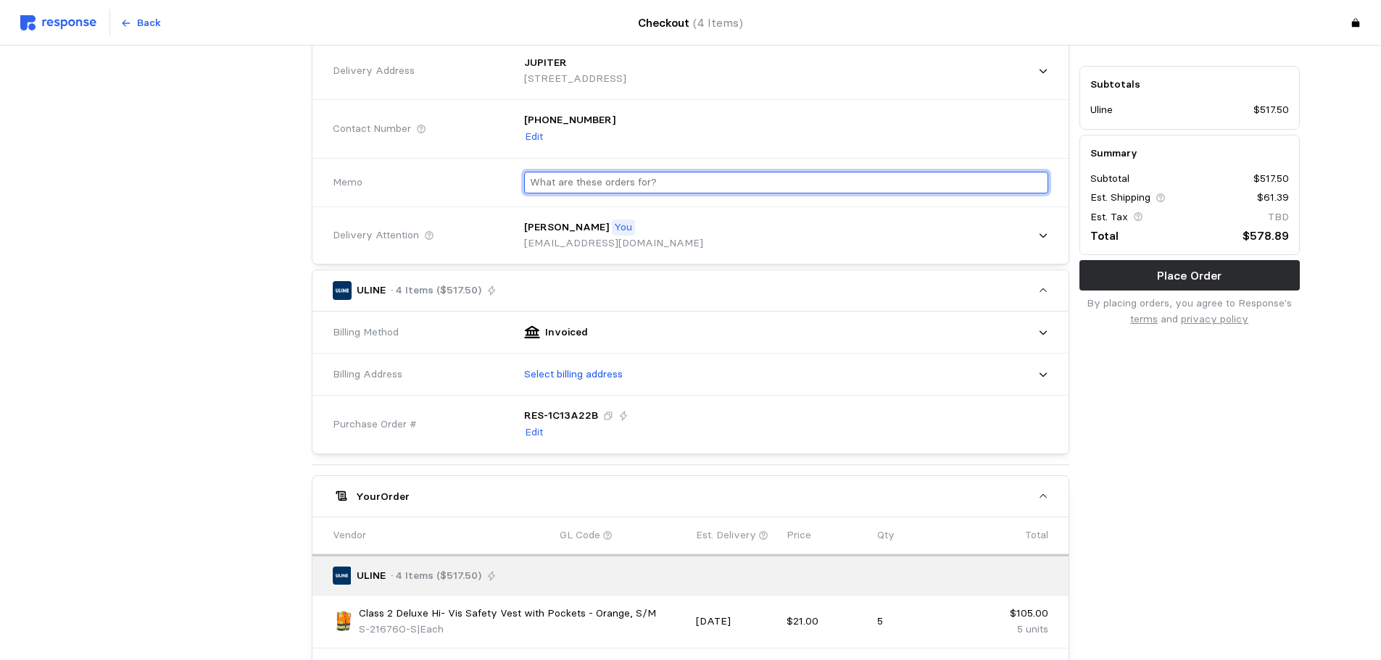
click at [668, 186] on input "text" at bounding box center [786, 182] width 512 height 21
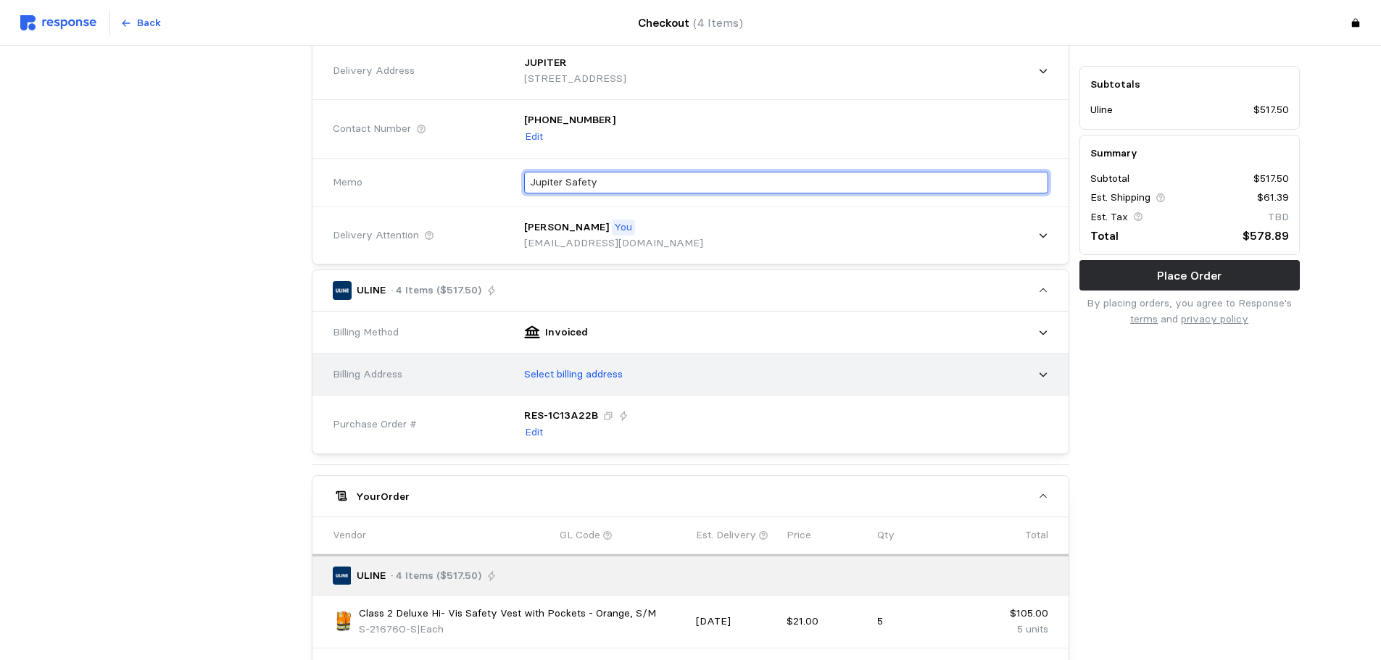
type input "Jupiter Safety"
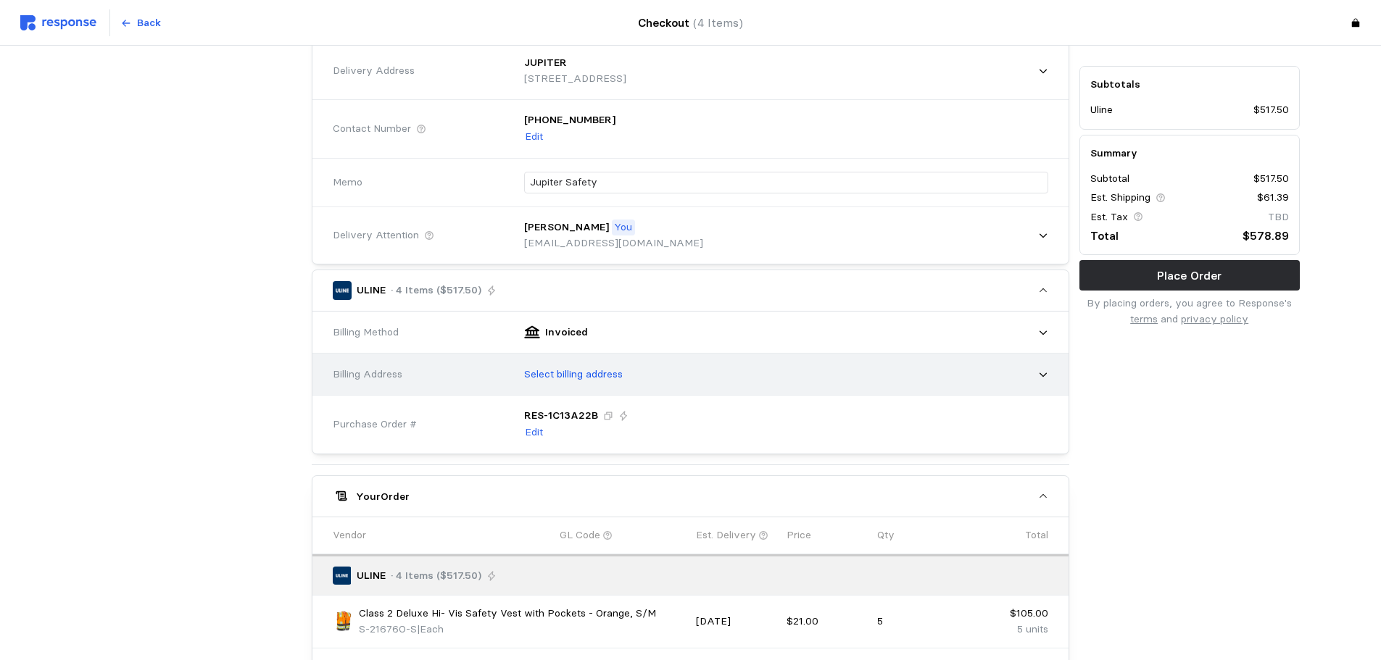
click at [1045, 378] on icon at bounding box center [1043, 375] width 10 height 10
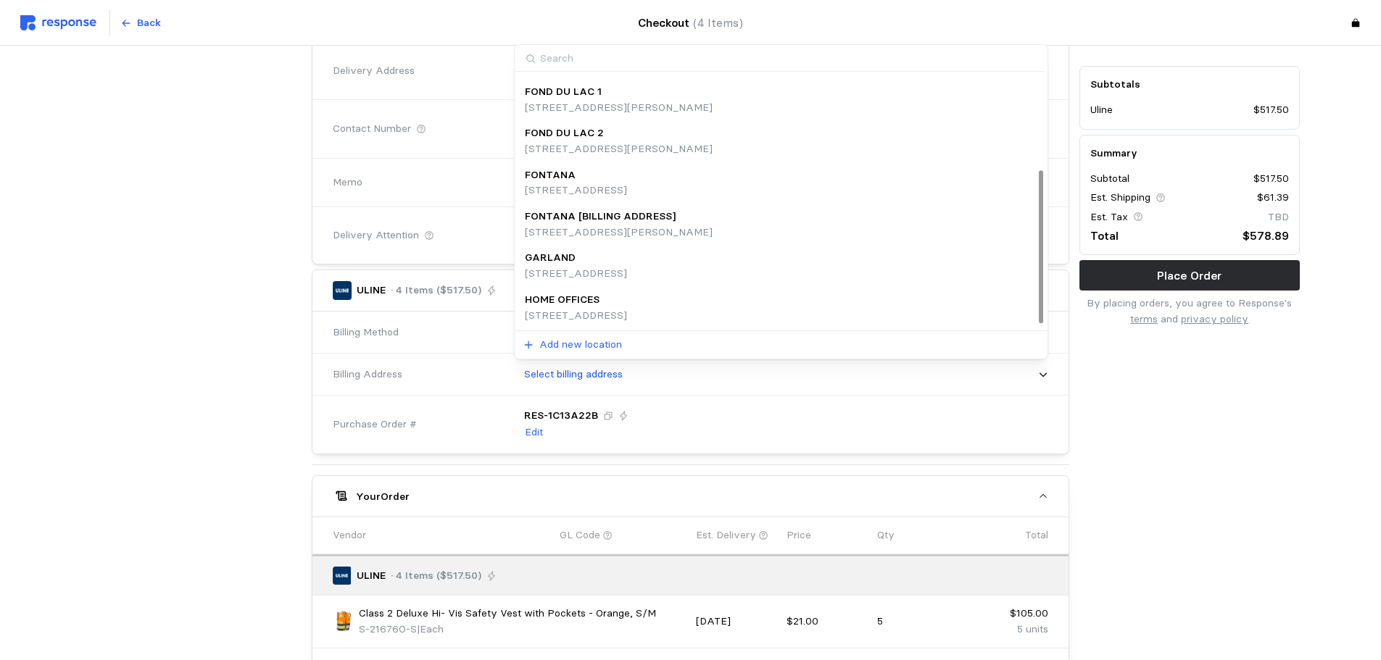
scroll to position [162, 0]
click at [583, 306] on p "HOME OFFICES" at bounding box center [562, 299] width 75 height 16
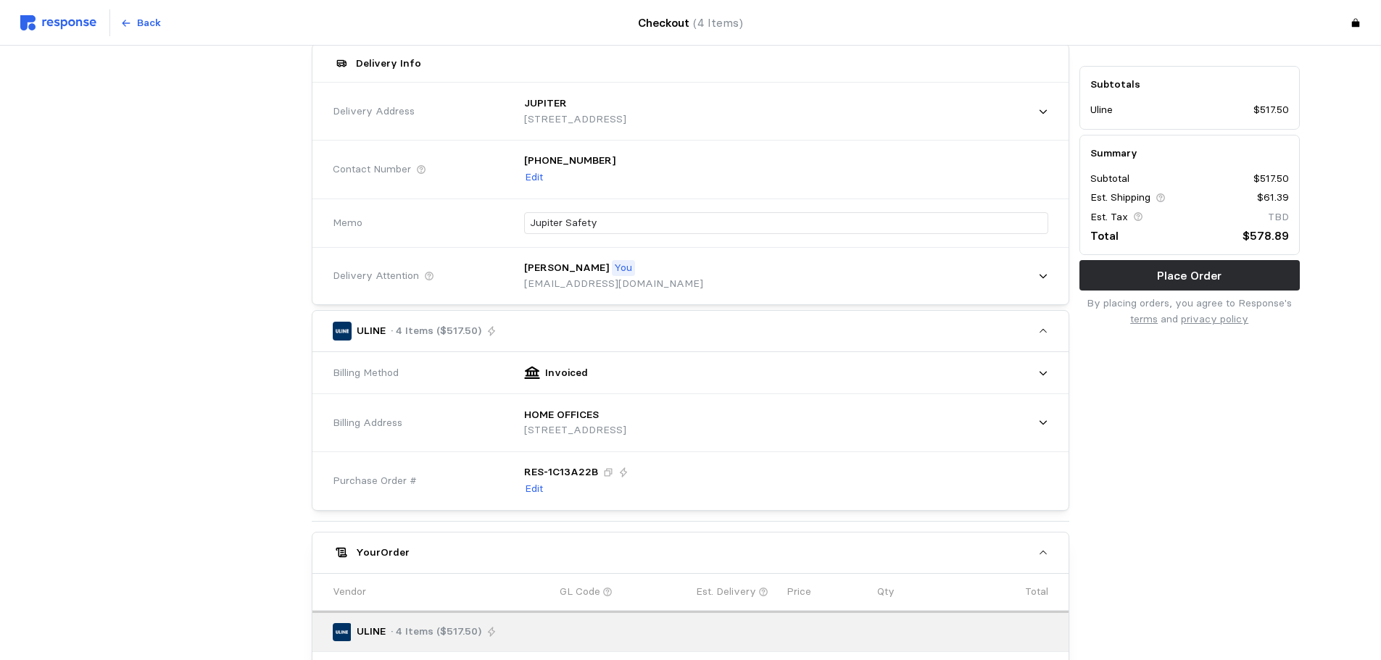
scroll to position [102, 0]
click at [1171, 281] on p "Place Order" at bounding box center [1189, 276] width 65 height 18
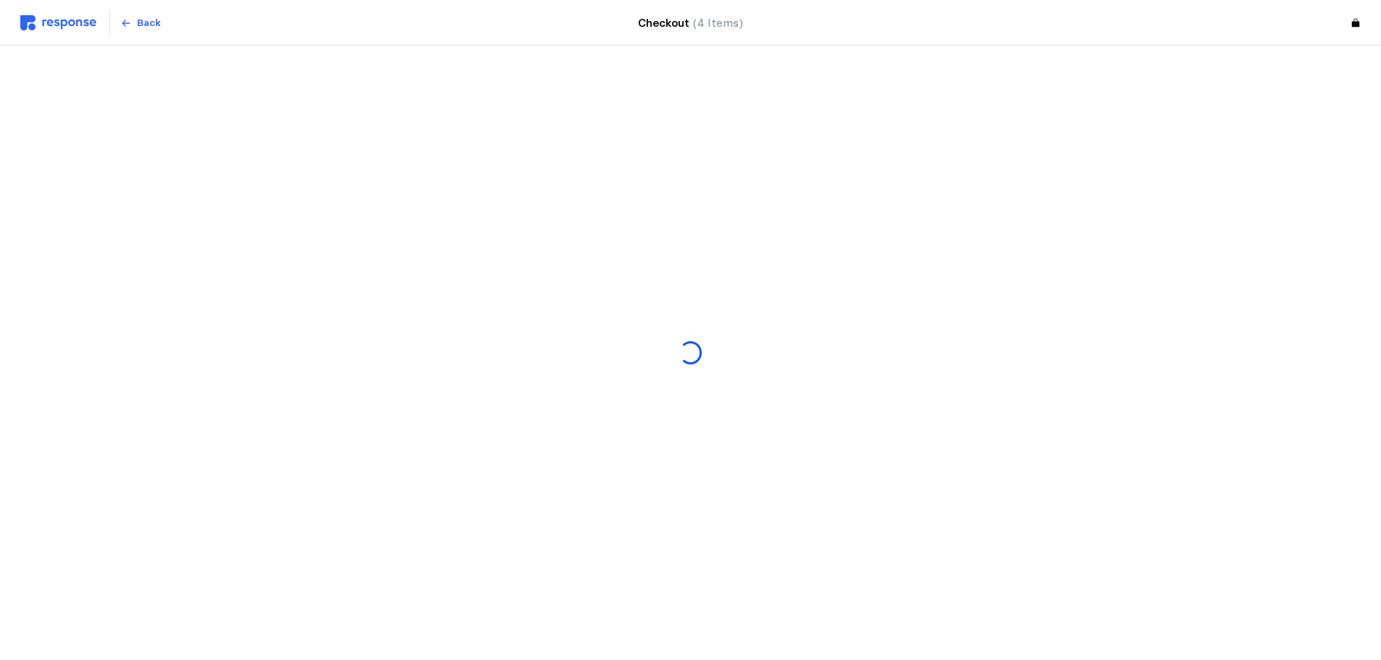
scroll to position [0, 0]
